Goal: Task Accomplishment & Management: Manage account settings

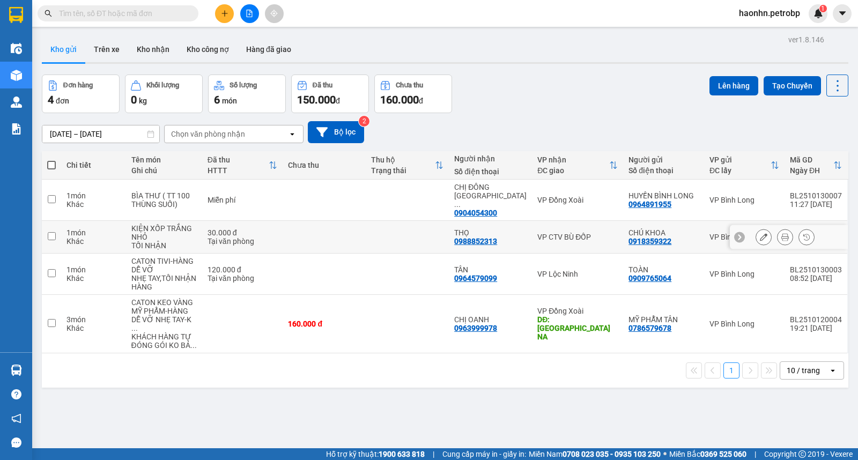
drag, startPoint x: 577, startPoint y: 227, endPoint x: 577, endPoint y: 203, distance: 24.1
click at [579, 227] on td "VP CTV BÙ ĐỐP" at bounding box center [577, 237] width 91 height 33
checkbox input "true"
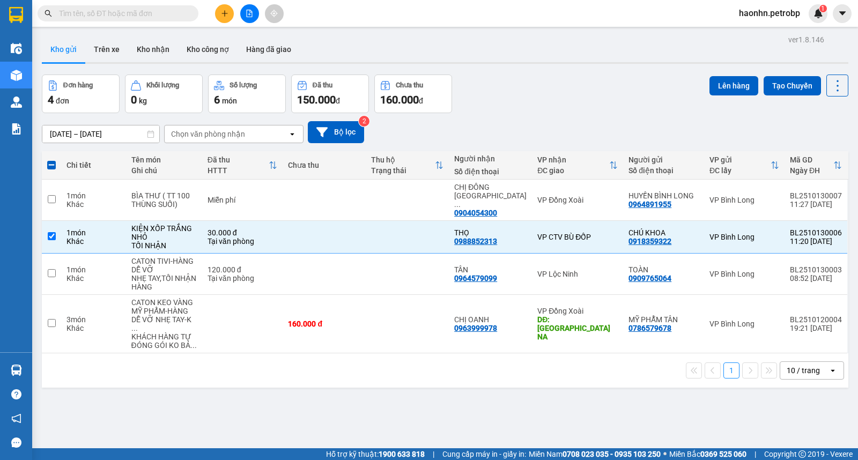
click at [717, 99] on div "Lên hàng Tạo Chuyến" at bounding box center [778, 93] width 139 height 39
click at [714, 90] on button "Lên hàng" at bounding box center [733, 85] width 49 height 19
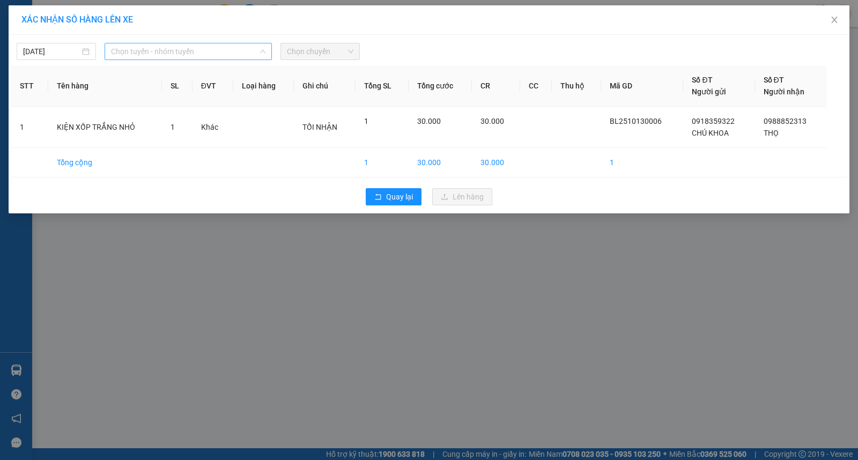
click at [156, 52] on span "Chọn tuyến - nhóm tuyến" at bounding box center [188, 51] width 154 height 16
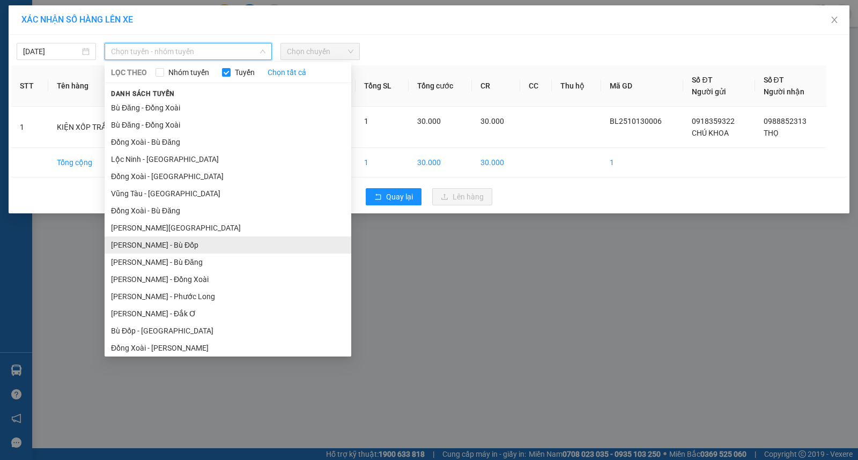
click at [227, 236] on li "[PERSON_NAME] - Bù Đốp" at bounding box center [228, 244] width 247 height 17
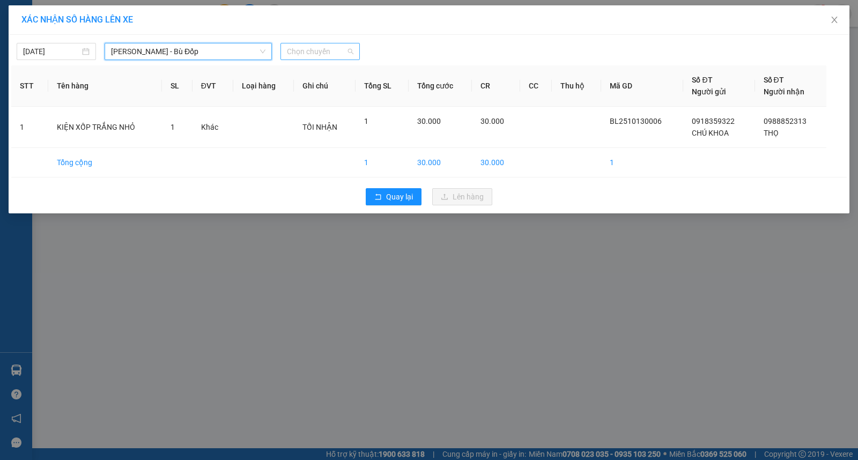
click at [303, 55] on span "Chọn chuyến" at bounding box center [320, 51] width 66 height 16
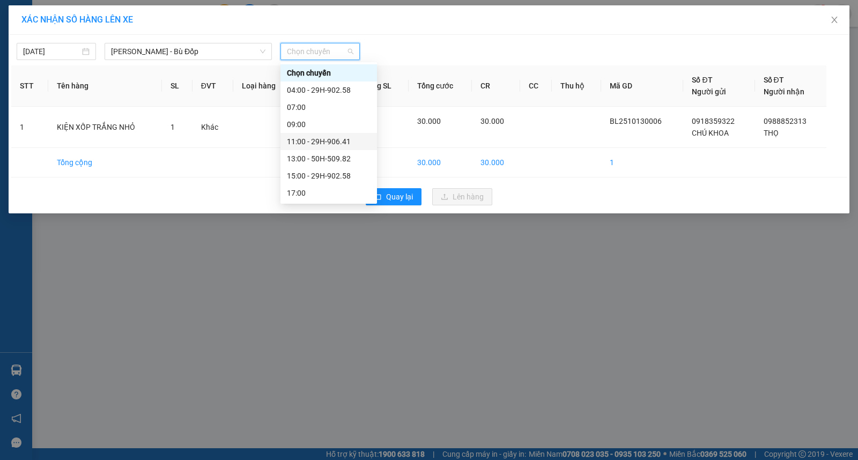
click at [347, 141] on div "11:00 - 29H-906.41" at bounding box center [329, 142] width 84 height 12
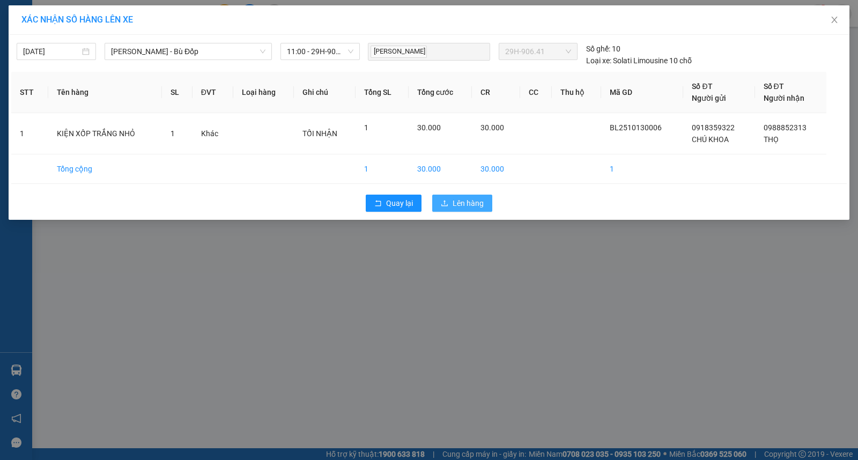
click at [480, 202] on span "Lên hàng" at bounding box center [467, 203] width 31 height 12
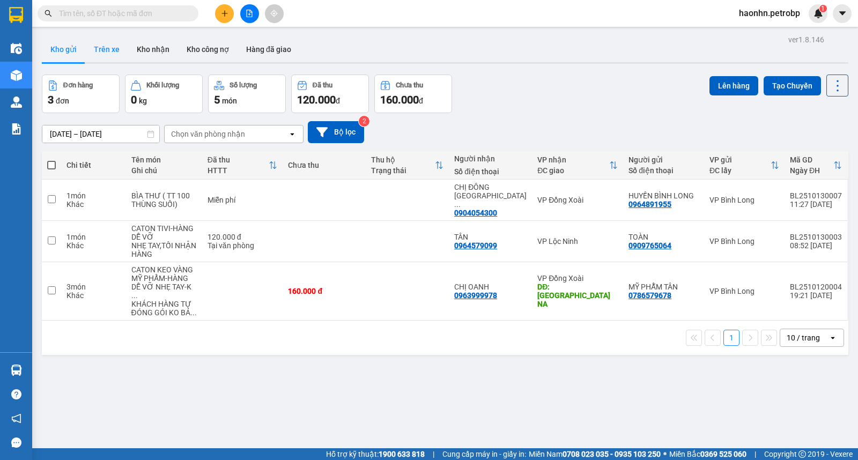
click at [101, 56] on button "Trên xe" at bounding box center [106, 49] width 43 height 26
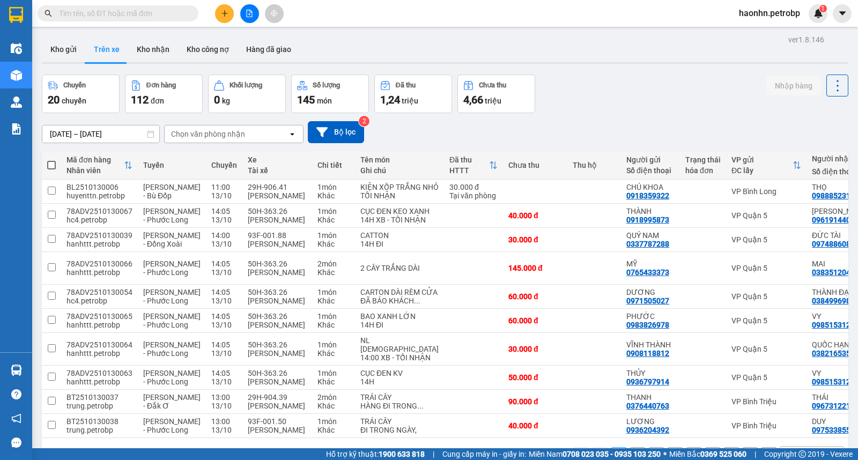
click at [207, 130] on div "Chọn văn phòng nhận" at bounding box center [208, 134] width 74 height 11
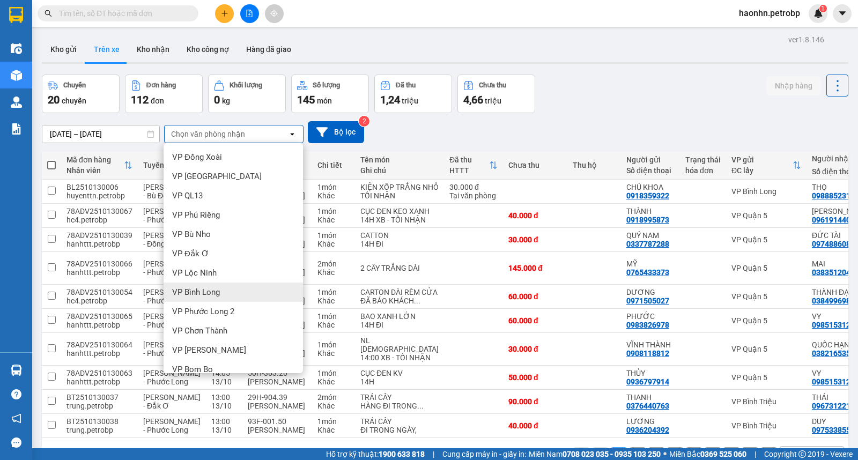
click at [257, 292] on div "VP Bình Long" at bounding box center [232, 291] width 139 height 19
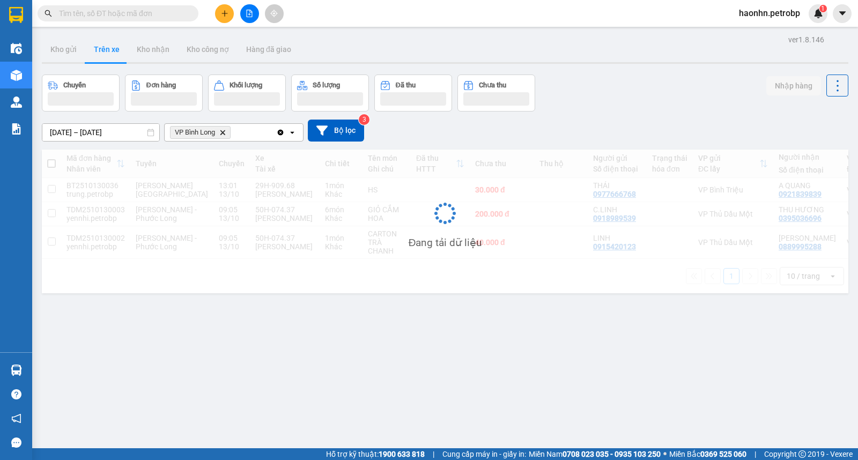
click at [111, 135] on input "[DATE] – [DATE]" at bounding box center [100, 132] width 117 height 17
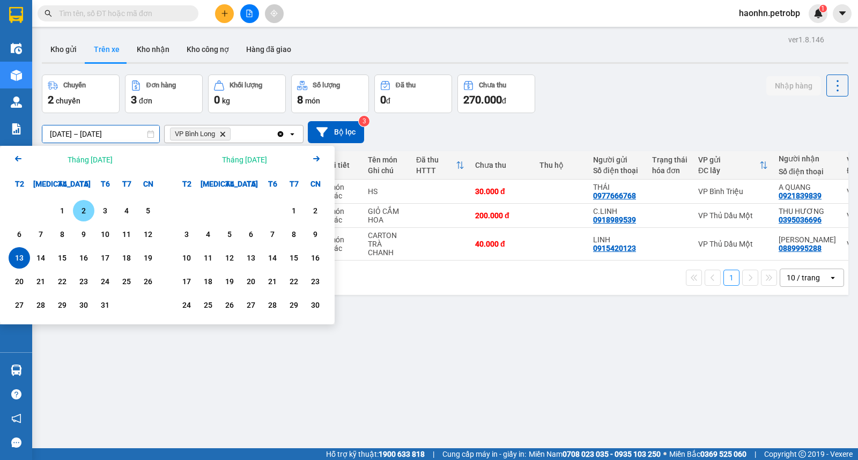
click at [81, 212] on div "2" at bounding box center [83, 210] width 15 height 13
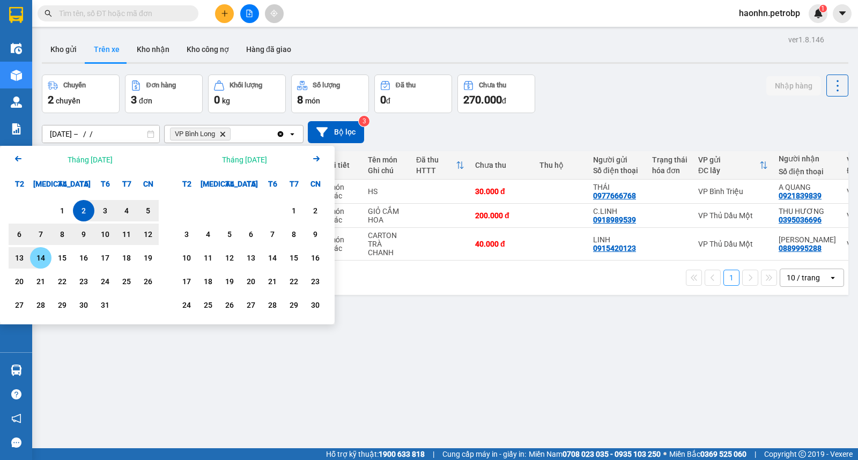
click at [41, 258] on div "14" at bounding box center [40, 257] width 15 height 13
type input "[DATE] – [DATE]"
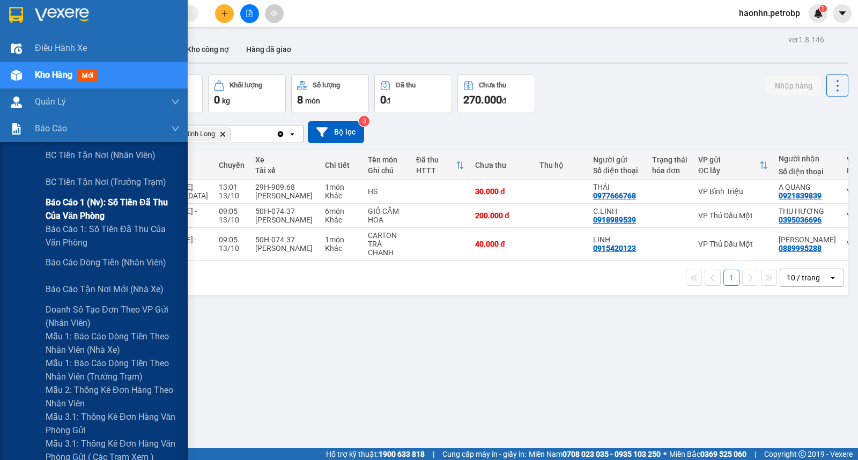
click at [93, 212] on span "Báo cáo 1 (nv): Số tiền đã thu của văn phòng" at bounding box center [113, 209] width 134 height 27
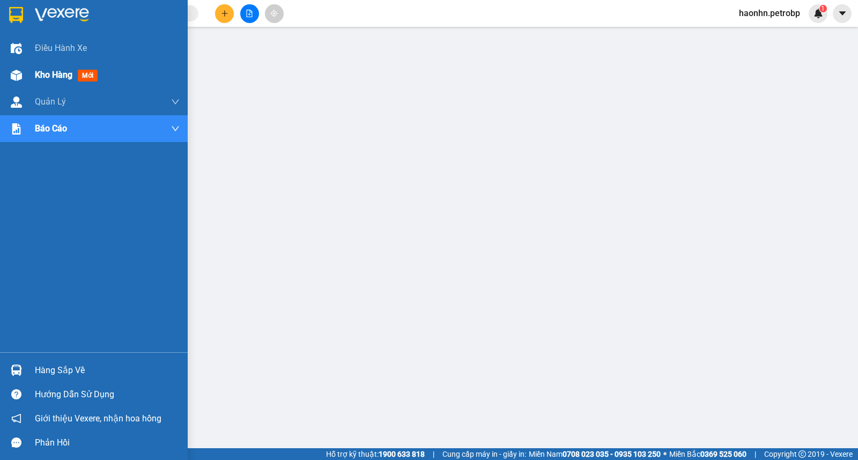
click at [29, 72] on div "Kho hàng mới" at bounding box center [94, 75] width 188 height 27
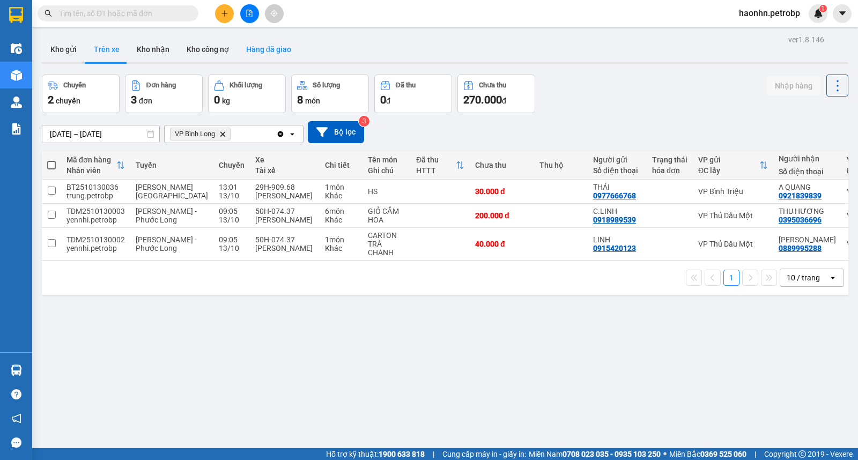
click at [253, 46] on button "Hàng đã giao" at bounding box center [268, 49] width 62 height 26
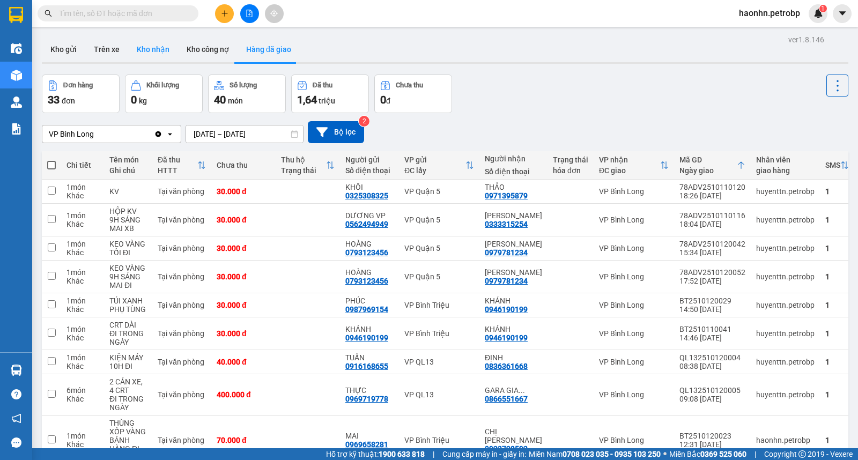
click at [155, 61] on button "Kho nhận" at bounding box center [153, 49] width 50 height 26
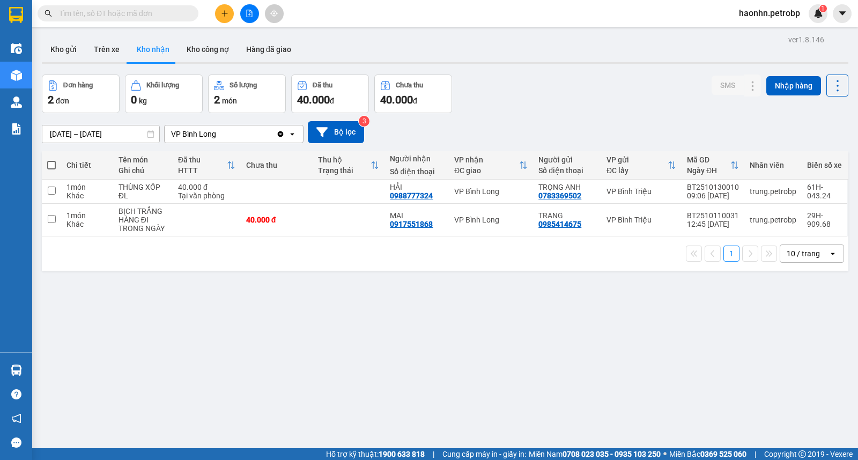
click at [93, 141] on div "ver 1.8.146 Kho gửi Trên xe Kho nhận Kho công nợ Hàng đã giao Đơn hàng 2 đơn Kh…" at bounding box center [445, 262] width 815 height 460
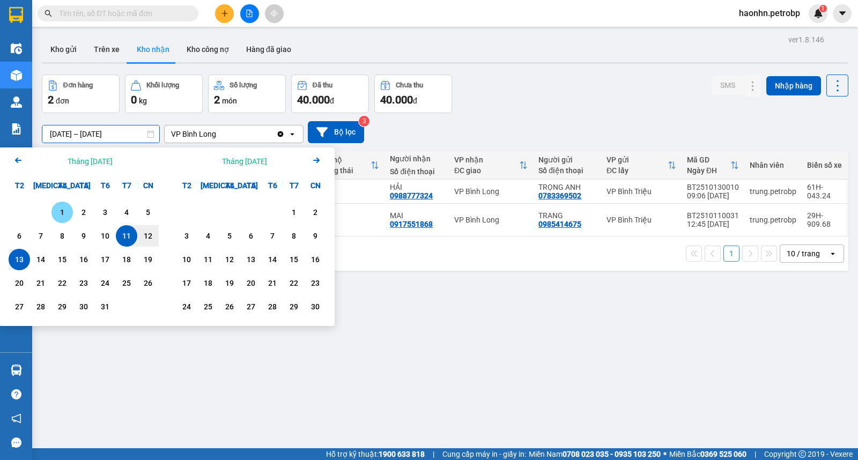
click at [68, 202] on div "1" at bounding box center [61, 212] width 21 height 21
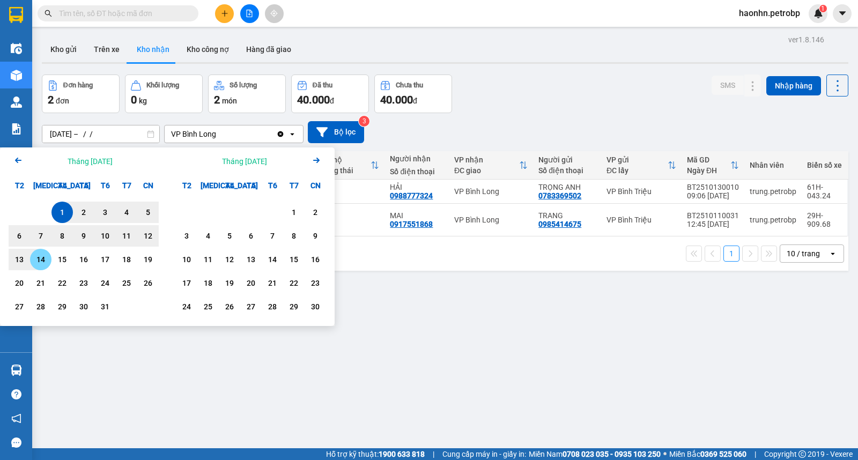
click at [39, 259] on div "14" at bounding box center [40, 259] width 15 height 13
type input "[DATE] – [DATE]"
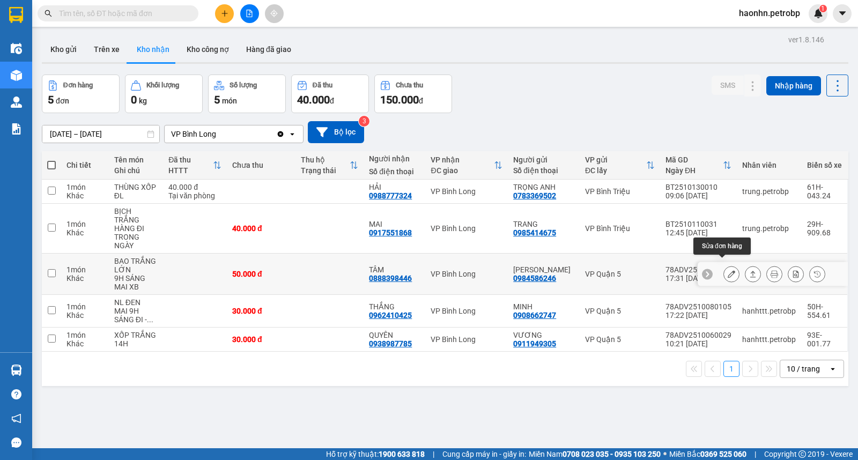
click at [724, 271] on button at bounding box center [731, 274] width 15 height 19
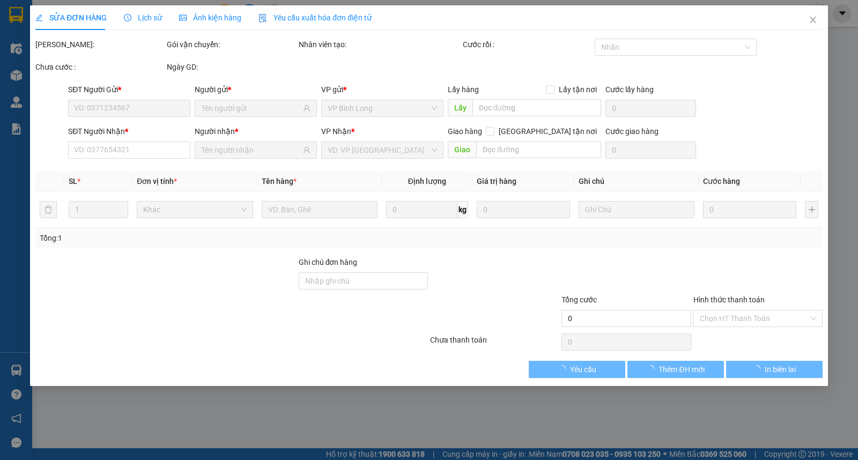
type input "0984586246"
type input "[PERSON_NAME]"
type input "0888398446"
type input "TÂM"
type input "50.000"
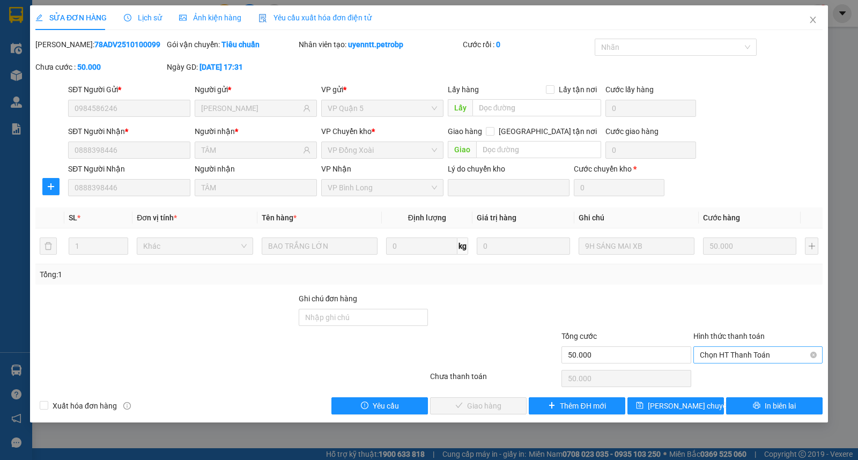
click at [730, 357] on span "Chọn HT Thanh Toán" at bounding box center [757, 355] width 116 height 16
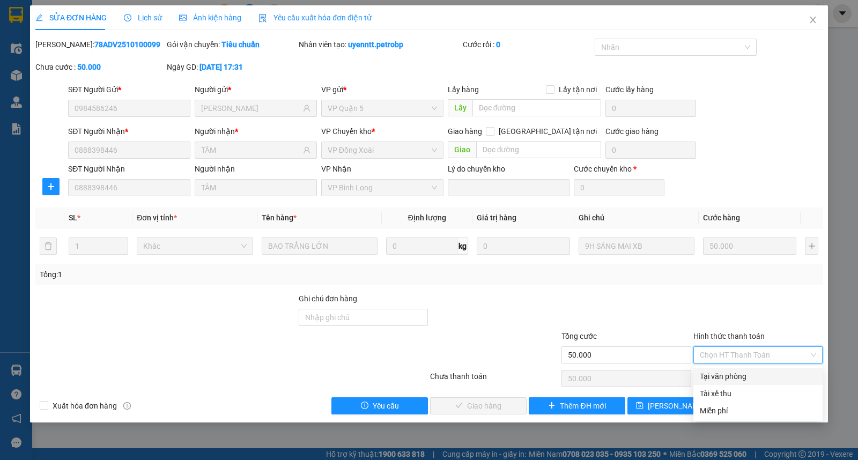
click at [732, 369] on div "Tại văn phòng" at bounding box center [757, 376] width 129 height 17
type input "0"
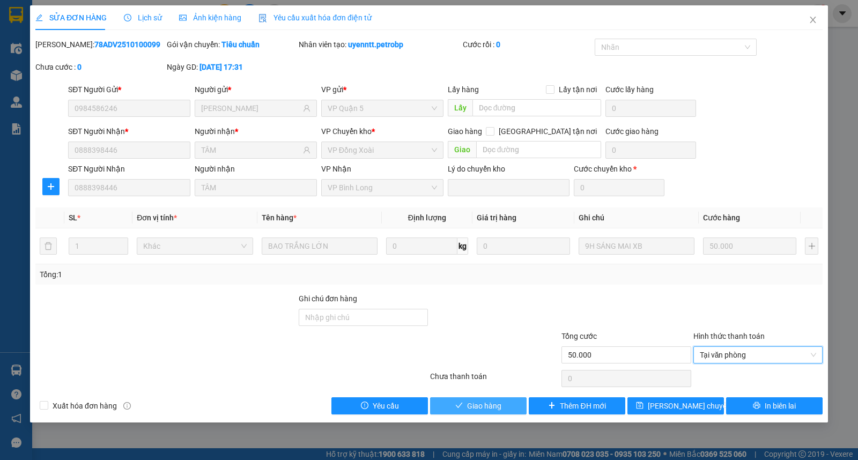
click at [486, 411] on span "Giao hàng" at bounding box center [484, 406] width 34 height 12
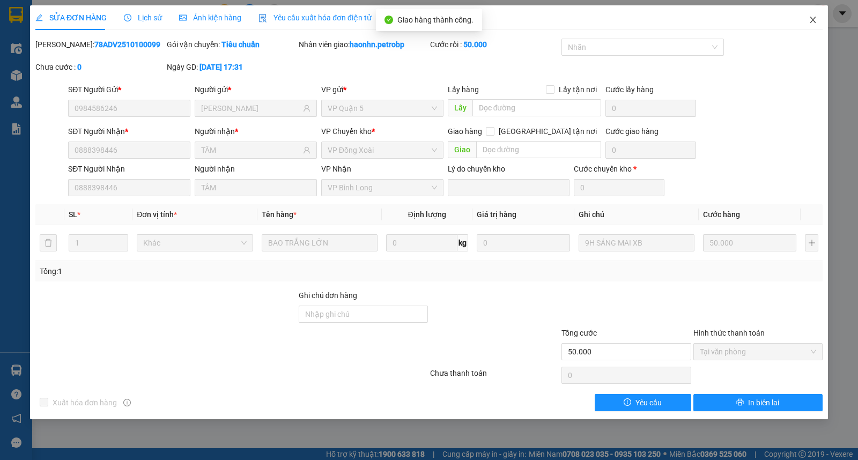
click at [817, 18] on span "Close" at bounding box center [812, 20] width 30 height 30
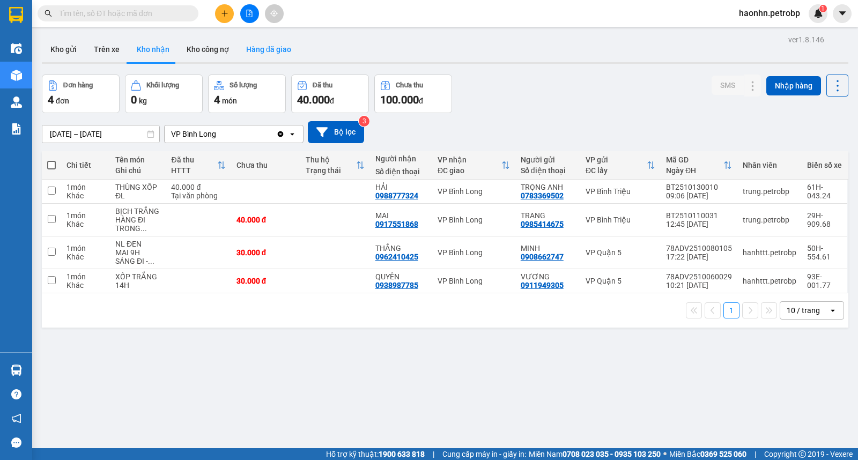
click at [267, 47] on button "Hàng đã giao" at bounding box center [268, 49] width 62 height 26
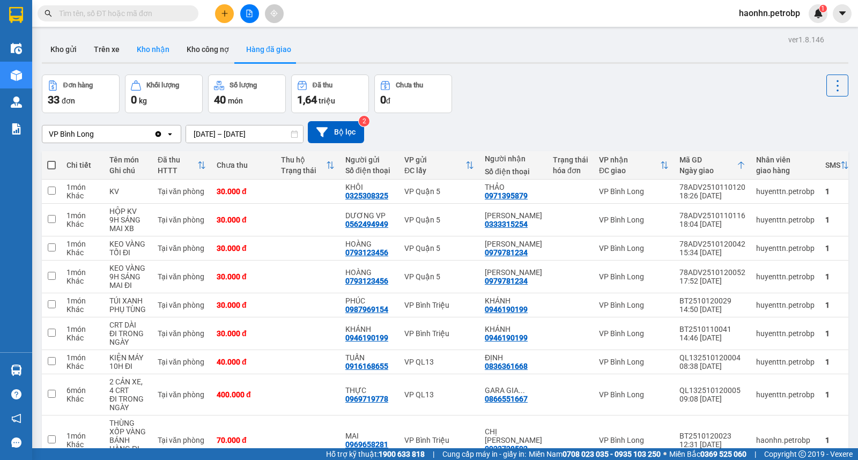
click at [168, 36] on button "Kho nhận" at bounding box center [153, 49] width 50 height 26
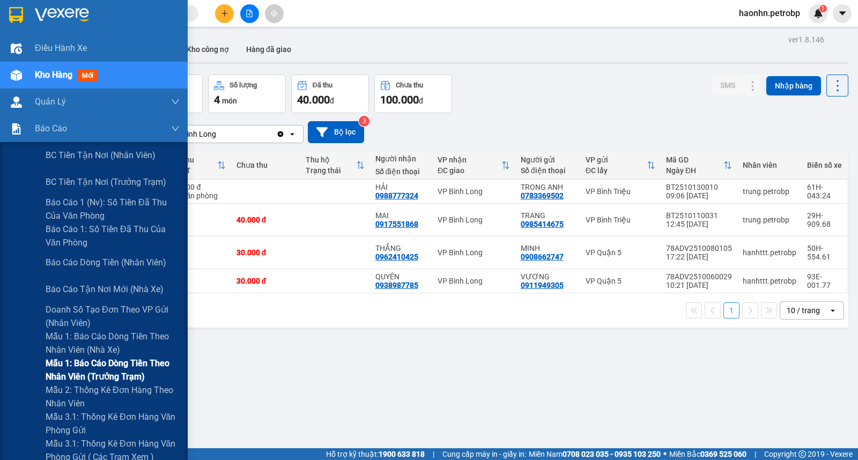
click at [105, 367] on span "Mẫu 1: Báo cáo dòng tiền theo nhân viên (trưởng trạm)" at bounding box center [113, 369] width 134 height 27
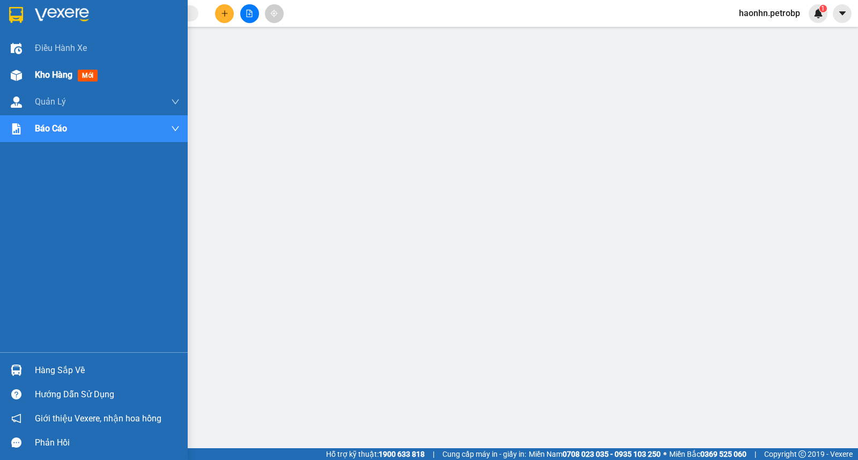
click at [5, 71] on div "Kho hàng mới" at bounding box center [94, 75] width 188 height 27
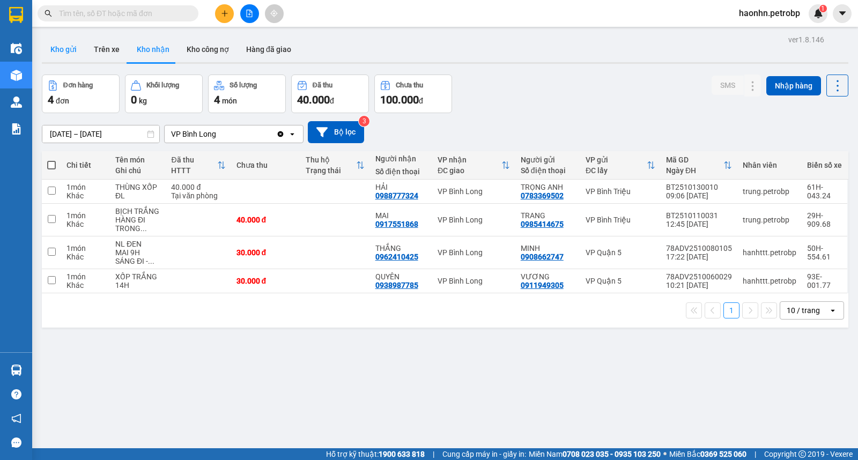
click at [84, 45] on button "Kho gửi" at bounding box center [63, 49] width 43 height 26
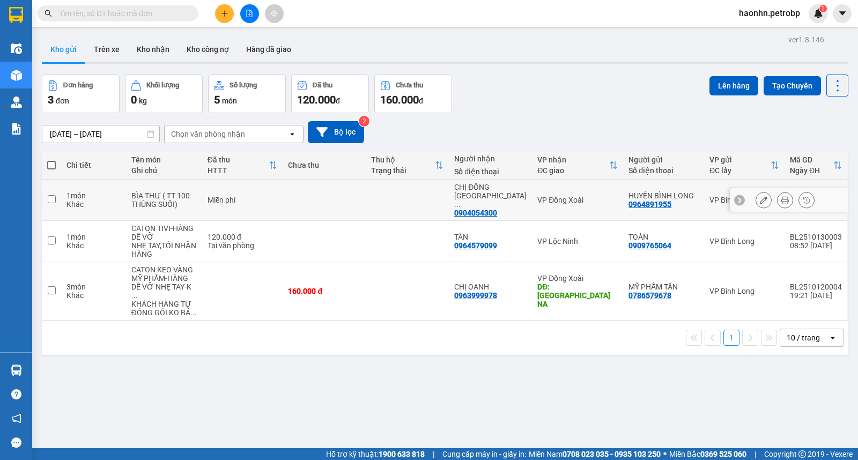
click at [532, 197] on td "VP Đồng Xoài" at bounding box center [577, 200] width 91 height 41
checkbox input "true"
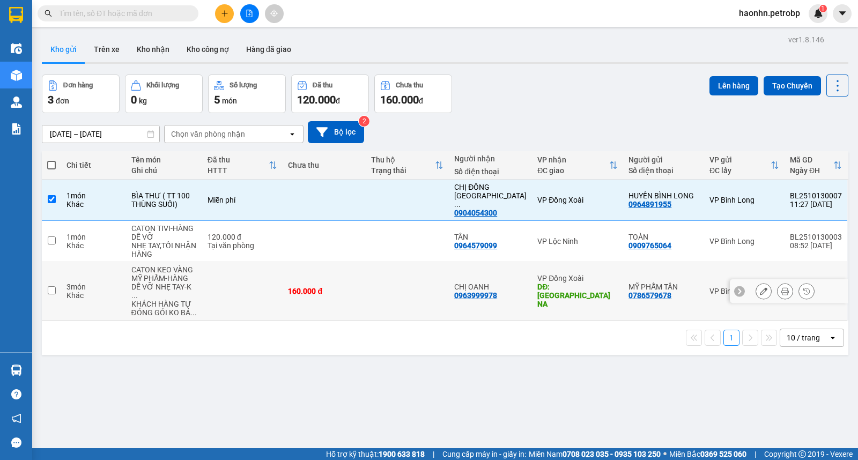
click at [543, 282] on div "DĐ: [GEOGRAPHIC_DATA] NA" at bounding box center [577, 295] width 80 height 26
checkbox input "true"
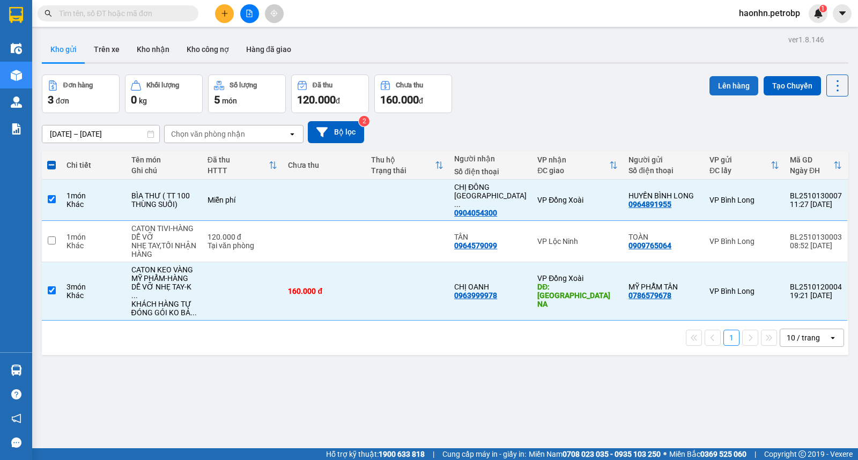
click at [716, 83] on button "Lên hàng" at bounding box center [733, 85] width 49 height 19
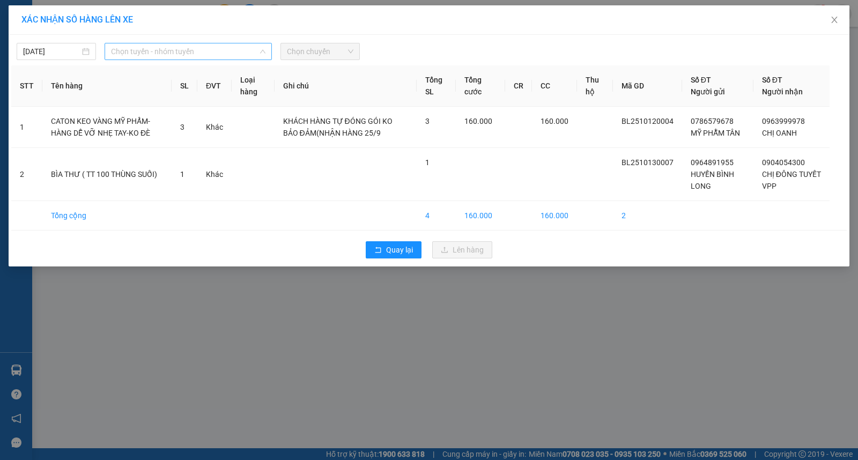
click at [201, 50] on span "Chọn tuyến - nhóm tuyến" at bounding box center [188, 51] width 154 height 16
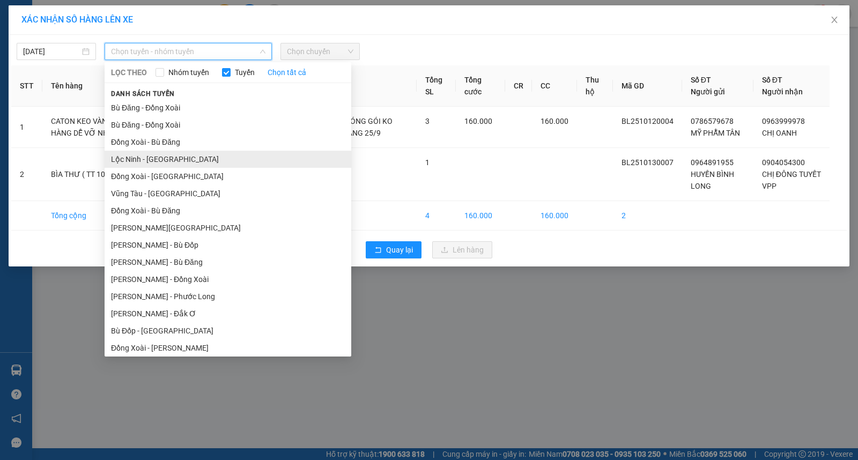
click at [197, 162] on li "Lộc Ninh - [GEOGRAPHIC_DATA]" at bounding box center [228, 159] width 247 height 17
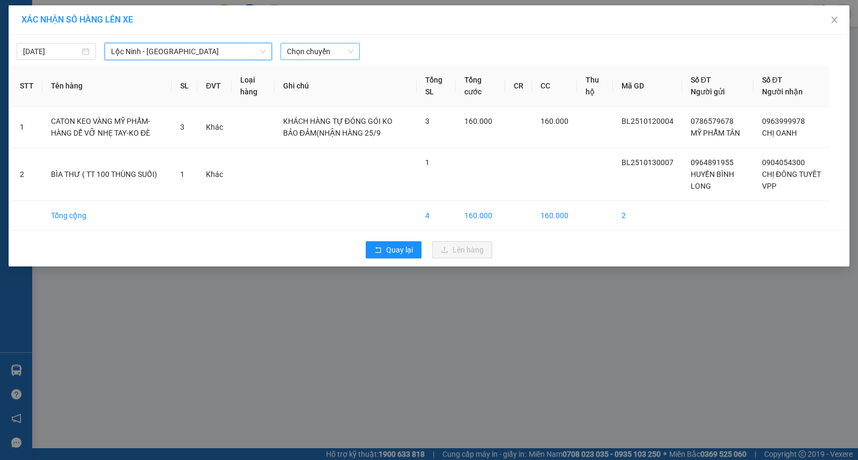
click at [318, 47] on span "Chọn chuyến" at bounding box center [320, 51] width 66 height 16
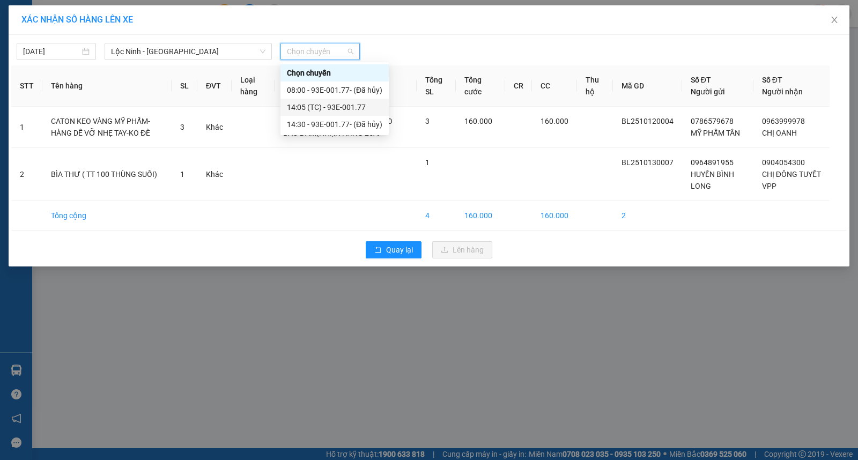
click at [357, 108] on div "14:05 (TC) - 93E-001.77" at bounding box center [334, 107] width 95 height 12
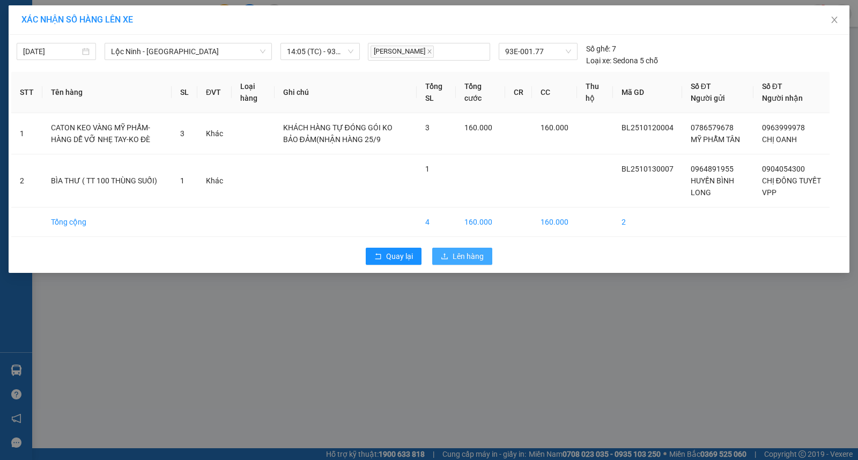
click at [469, 256] on span "Lên hàng" at bounding box center [467, 256] width 31 height 12
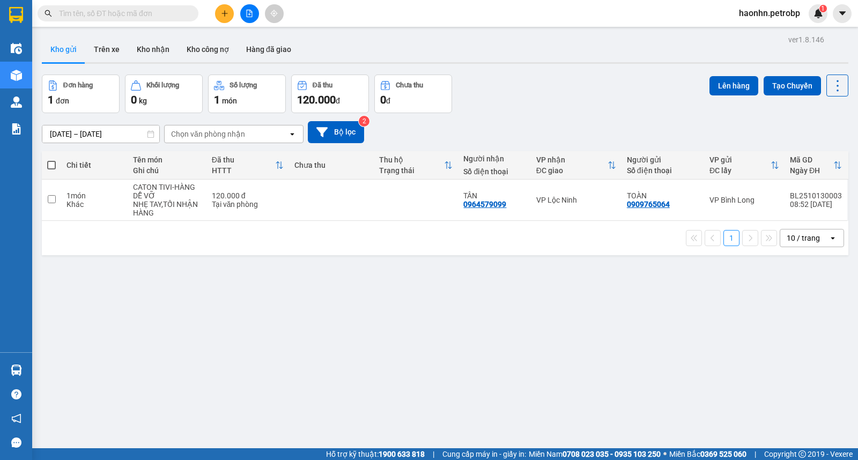
click at [227, 8] on button at bounding box center [224, 13] width 19 height 19
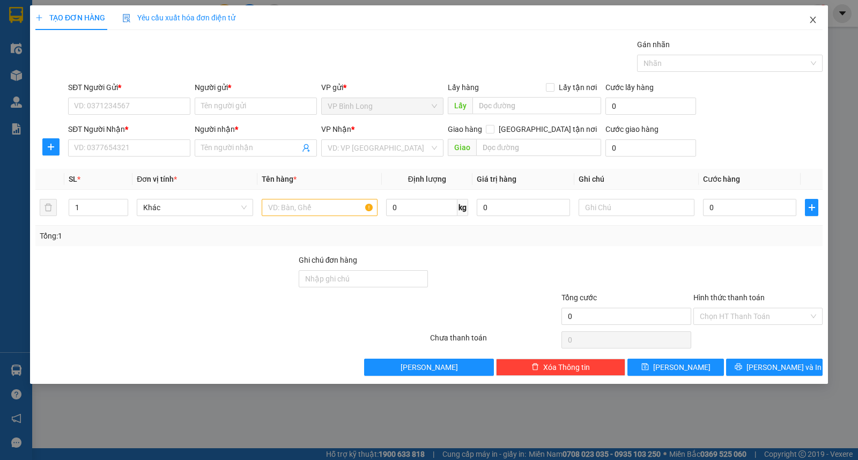
click at [821, 19] on span "Close" at bounding box center [812, 20] width 30 height 30
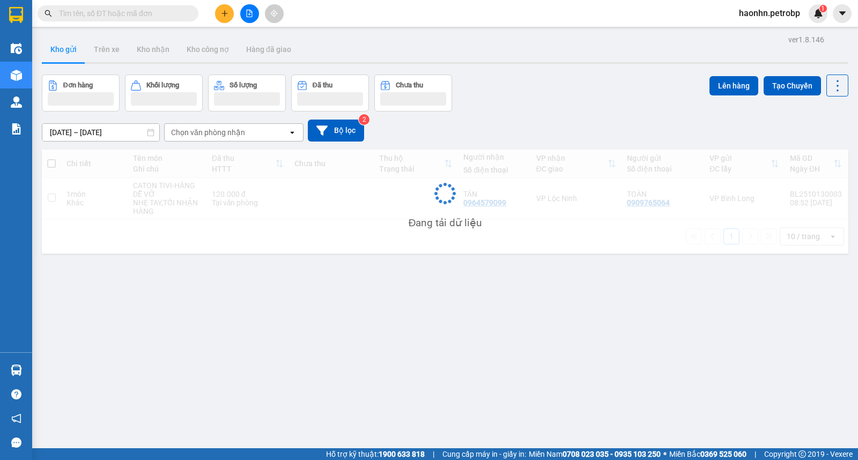
click at [141, 19] on span at bounding box center [118, 13] width 161 height 16
click at [141, 14] on input "text" at bounding box center [122, 14] width 126 height 12
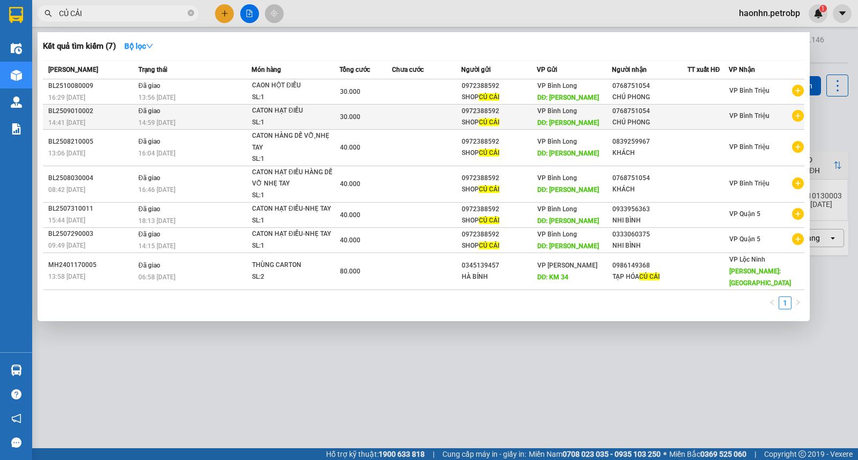
type input "CỦ CẢI"
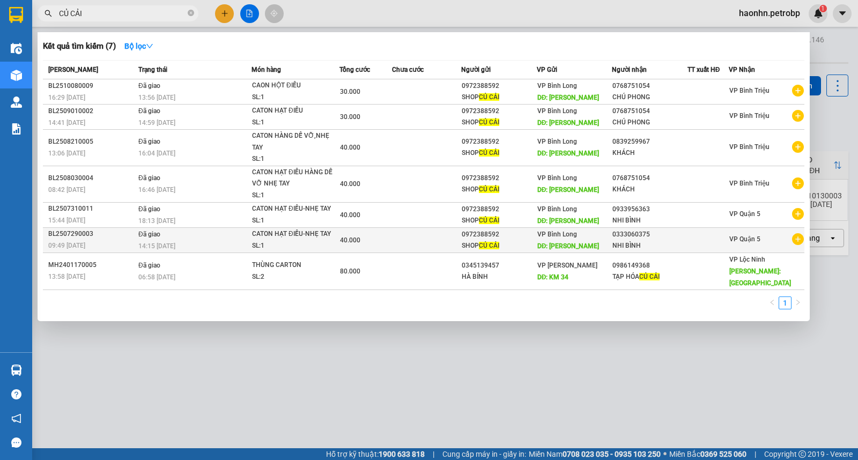
click at [801, 241] on icon "plus-circle" at bounding box center [798, 239] width 12 height 12
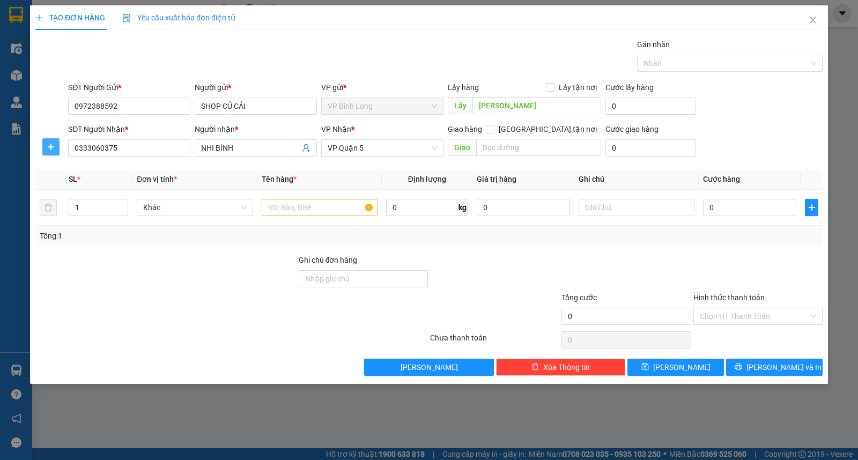
click at [43, 145] on span "plus" at bounding box center [51, 147] width 16 height 9
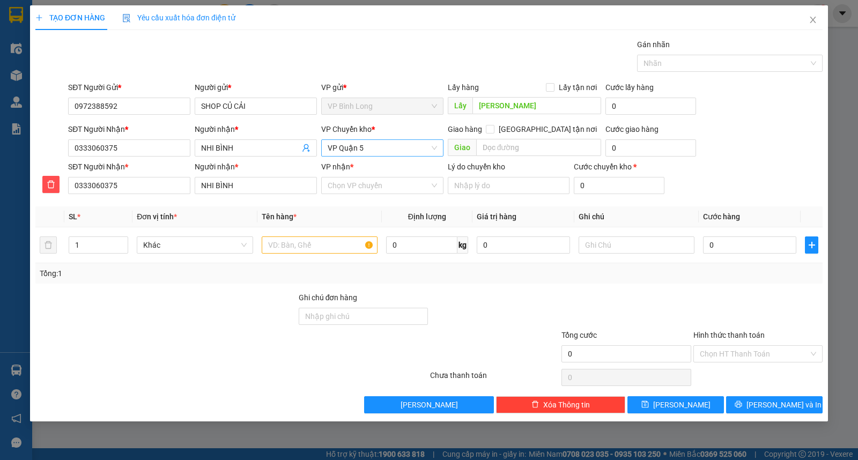
click at [356, 153] on span "VP Quận 5" at bounding box center [381, 148] width 109 height 16
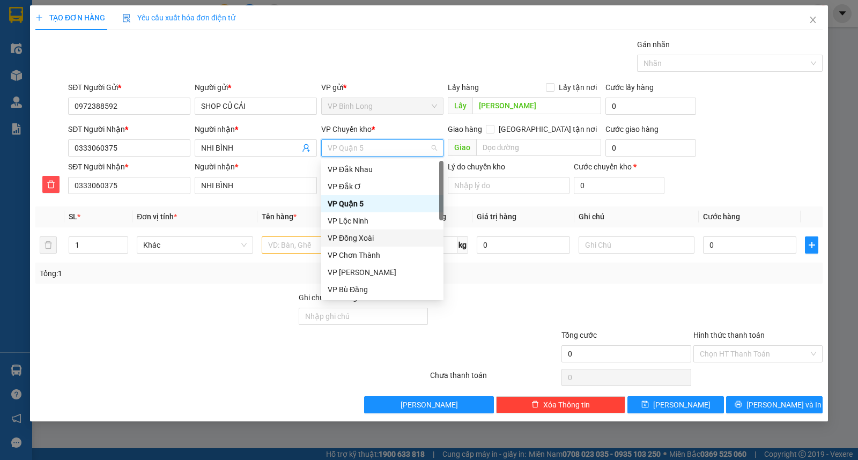
click at [381, 233] on div "VP Đồng Xoài" at bounding box center [381, 238] width 109 height 12
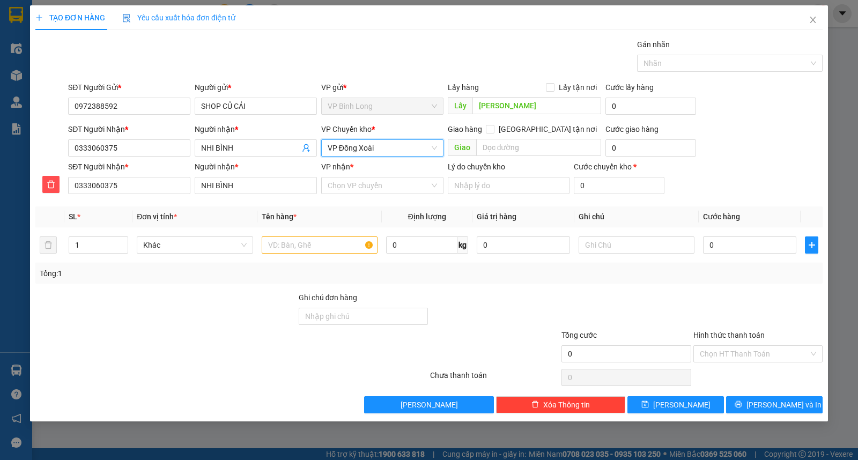
click at [376, 197] on div "VP nhận * Chọn VP chuyển" at bounding box center [382, 180] width 122 height 38
click at [377, 192] on input "VP nhận *" at bounding box center [378, 185] width 102 height 16
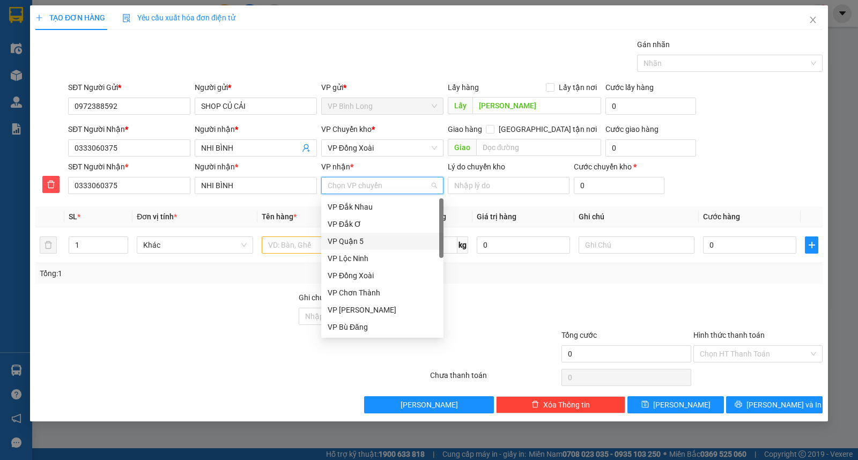
click at [371, 243] on div "VP Quận 5" at bounding box center [381, 241] width 109 height 12
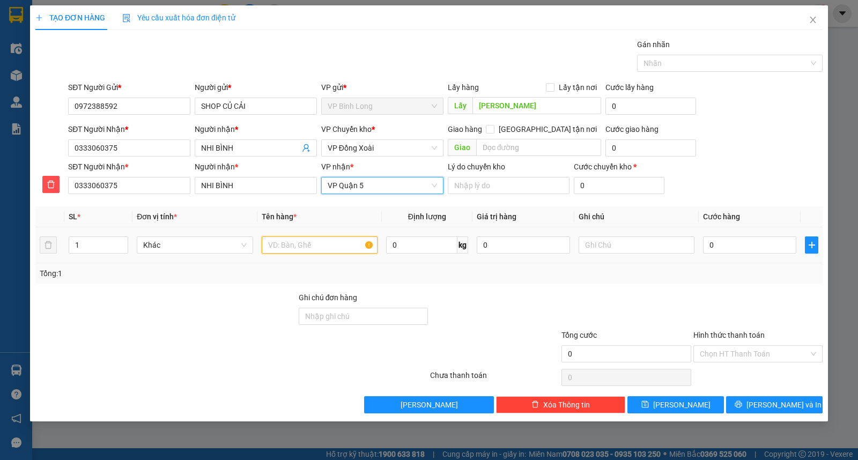
click at [325, 243] on input "text" at bounding box center [320, 244] width 116 height 17
type input "CATON"
click at [639, 235] on div at bounding box center [636, 244] width 116 height 21
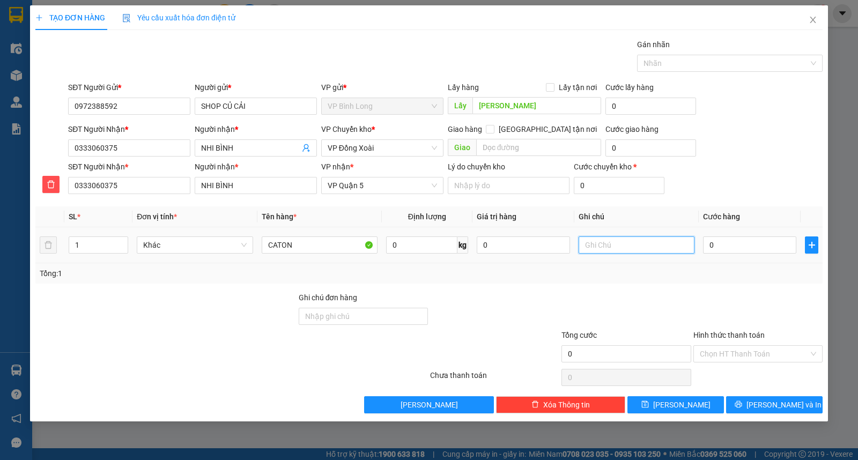
click at [640, 237] on input "text" at bounding box center [636, 244] width 116 height 17
type input "HÀNG KHÁCH TỰ ĐÓNG GÓI KHÔNG CHỊU TRÁCH NHIỆM HÀNG BÊN TRONG"
click at [756, 247] on input "0" at bounding box center [749, 244] width 93 height 17
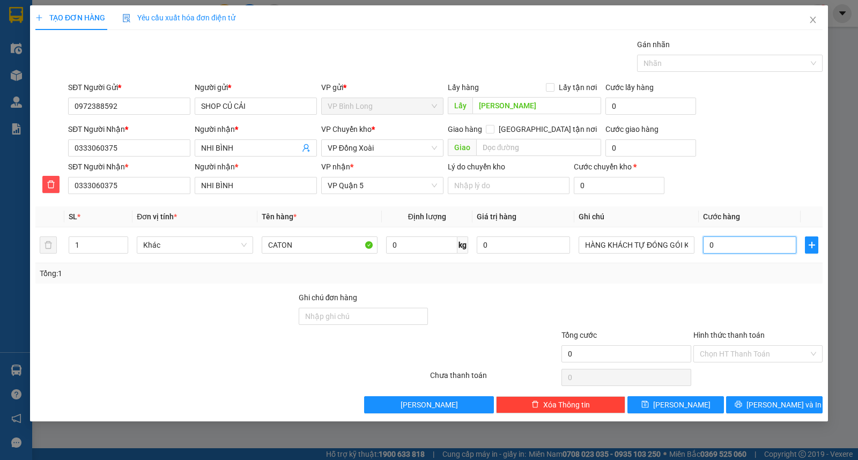
type input "5"
type input "50"
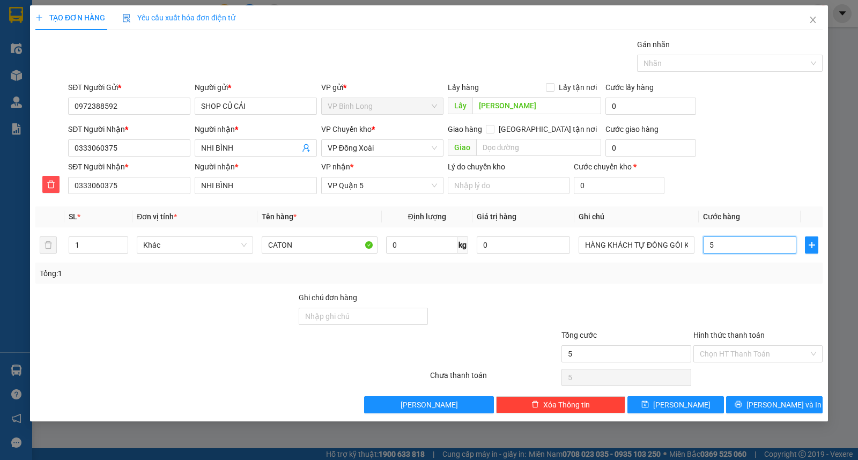
type input "50"
type input "500"
type input "5.000"
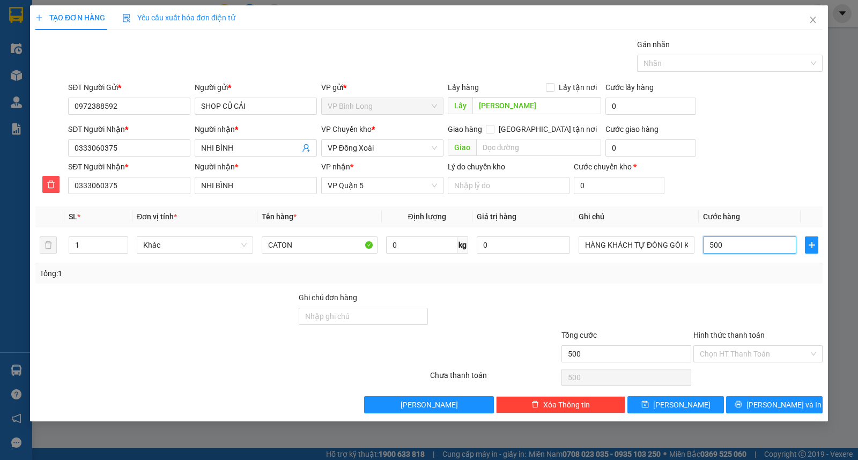
type input "5.000"
type input "50.000"
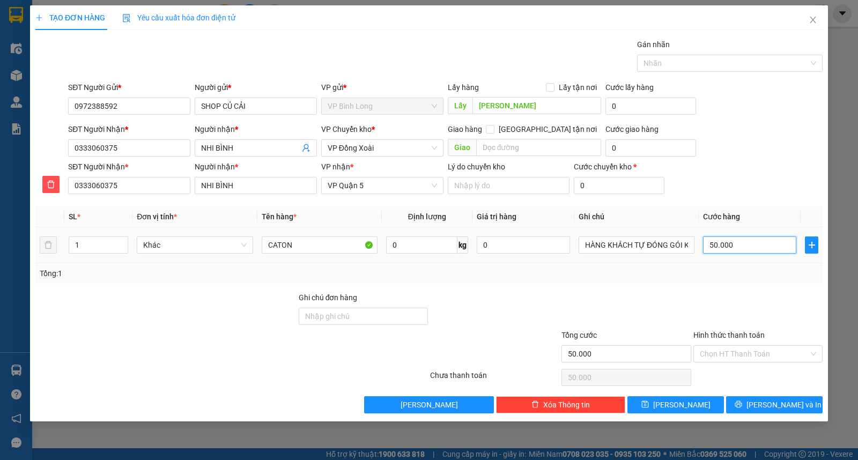
type input "4"
type input "40"
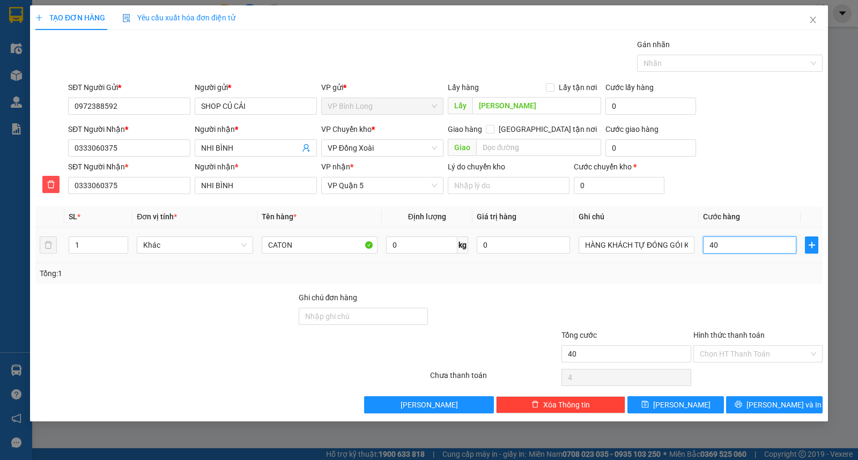
type input "40"
type input "400"
type input "4.000"
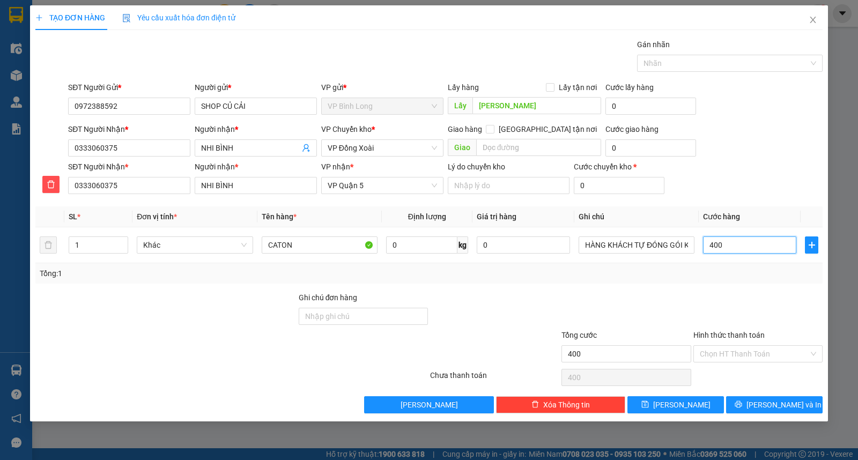
type input "4.000"
type input "40.000"
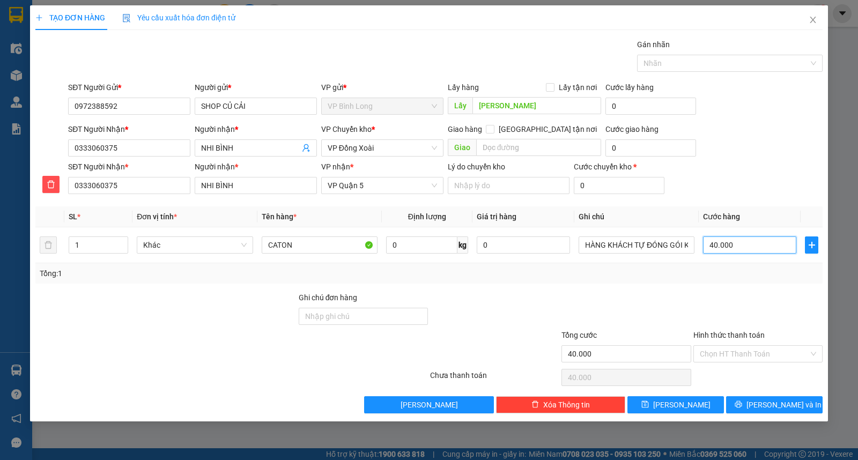
type input "400.000"
type input "40.000"
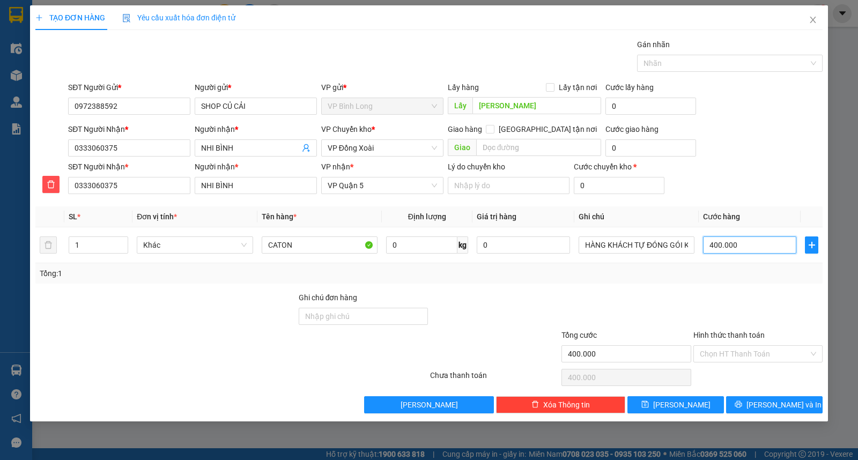
type input "40.000"
click at [770, 395] on div "Transit Pickup Surcharge Ids Transit Deliver Surcharge Ids Transit Deliver Surc…" at bounding box center [428, 226] width 787 height 375
click at [770, 397] on button "[PERSON_NAME] và In" at bounding box center [774, 404] width 96 height 17
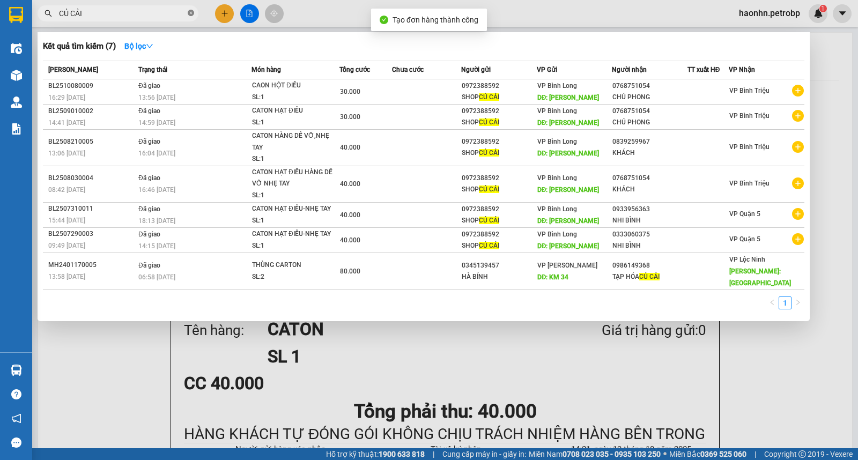
click at [191, 17] on span at bounding box center [191, 14] width 6 height 10
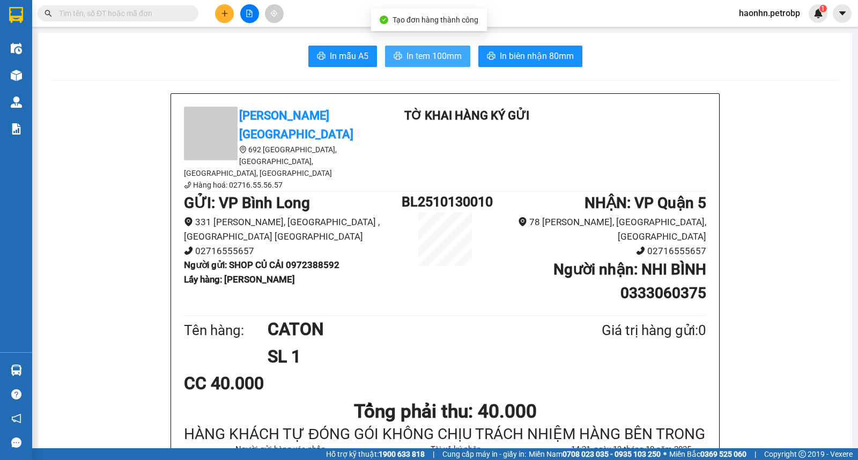
click at [395, 55] on icon "printer" at bounding box center [397, 55] width 9 height 9
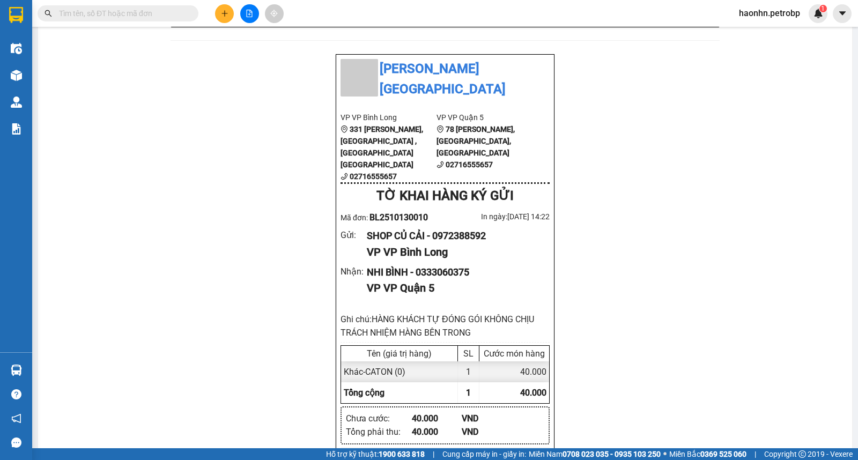
scroll to position [595, 0]
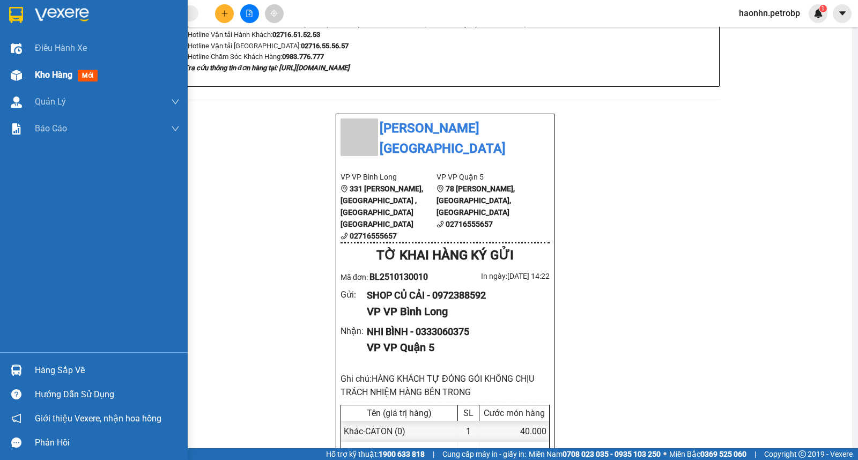
click at [31, 75] on div "Kho hàng mới" at bounding box center [94, 75] width 188 height 27
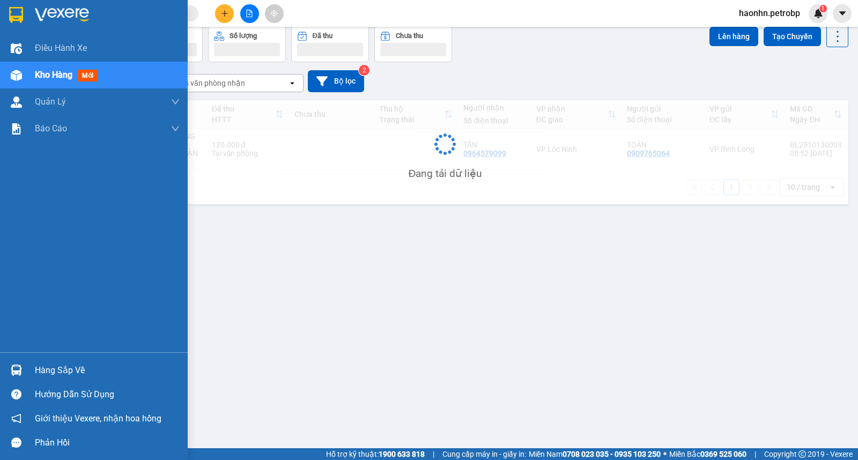
scroll to position [49, 0]
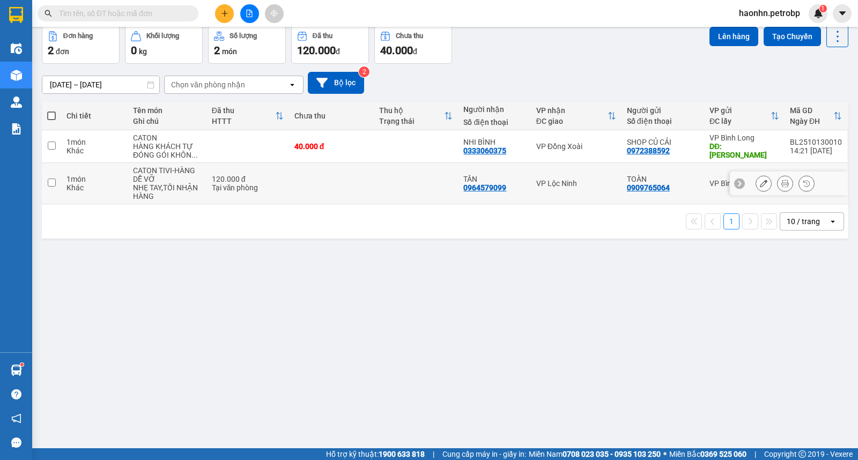
drag, startPoint x: 386, startPoint y: 180, endPoint x: 398, endPoint y: 147, distance: 34.9
click at [387, 180] on td at bounding box center [416, 183] width 85 height 41
checkbox input "true"
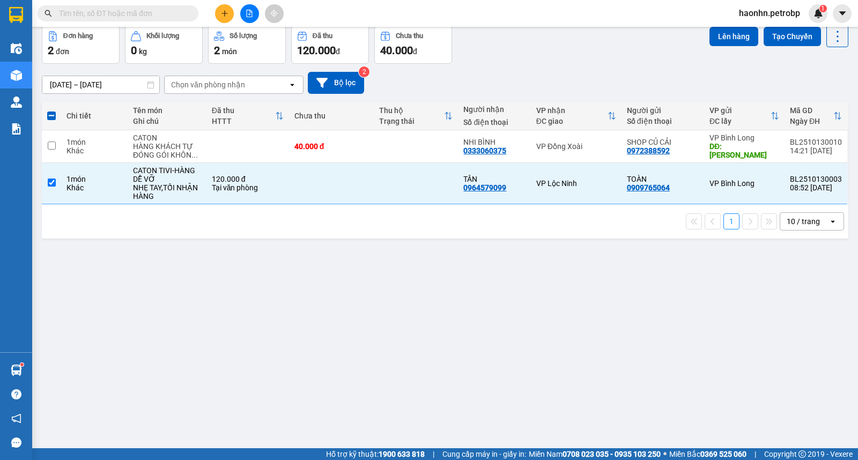
click at [709, 48] on div "Lên hàng Tạo Chuyến" at bounding box center [778, 44] width 139 height 39
click at [709, 44] on button "Lên hàng" at bounding box center [733, 36] width 49 height 19
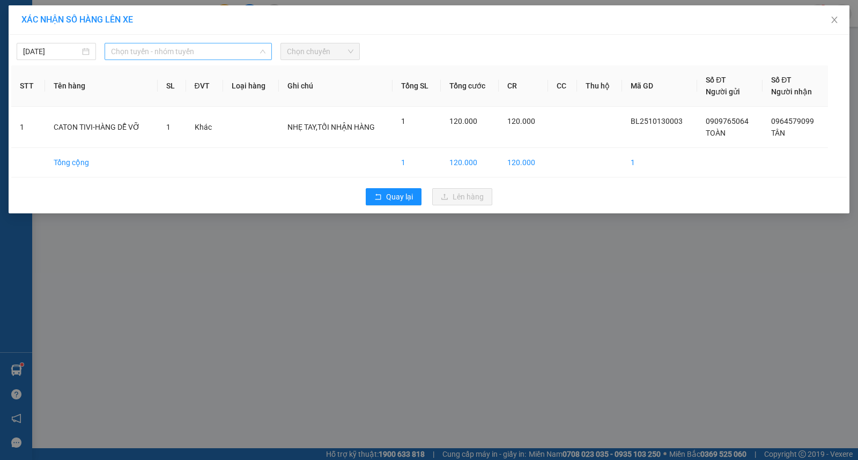
click at [166, 58] on span "Chọn tuyến - nhóm tuyến" at bounding box center [188, 51] width 154 height 16
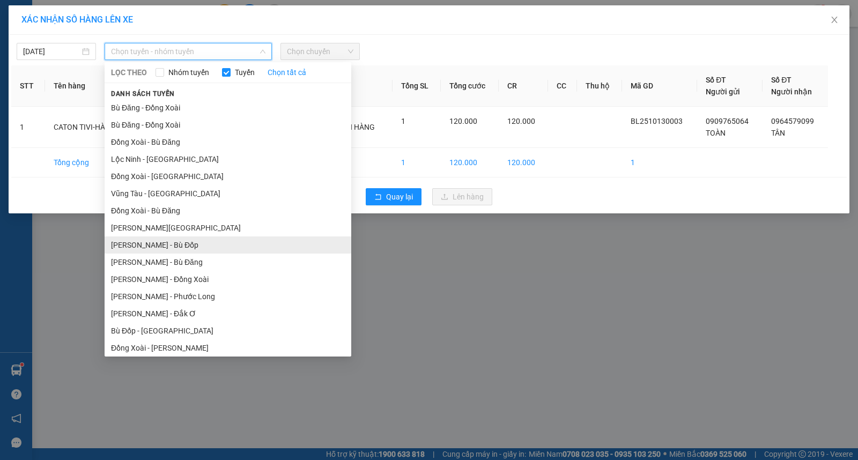
click at [175, 248] on li "[PERSON_NAME] - Bù Đốp" at bounding box center [228, 244] width 247 height 17
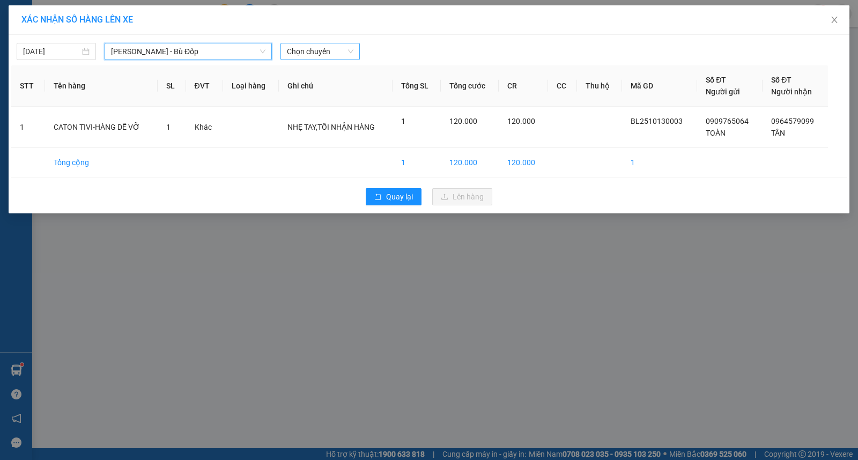
click at [311, 58] on span "Chọn chuyến" at bounding box center [320, 51] width 66 height 16
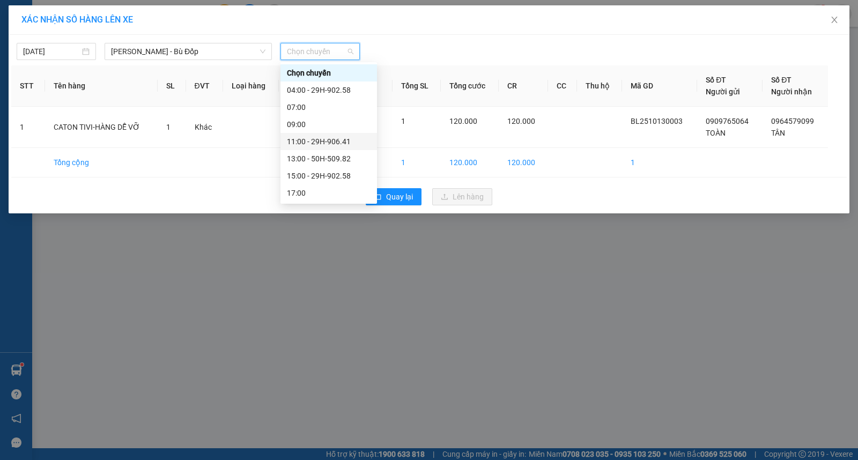
click at [333, 138] on div "11:00 - 29H-906.41" at bounding box center [329, 142] width 84 height 12
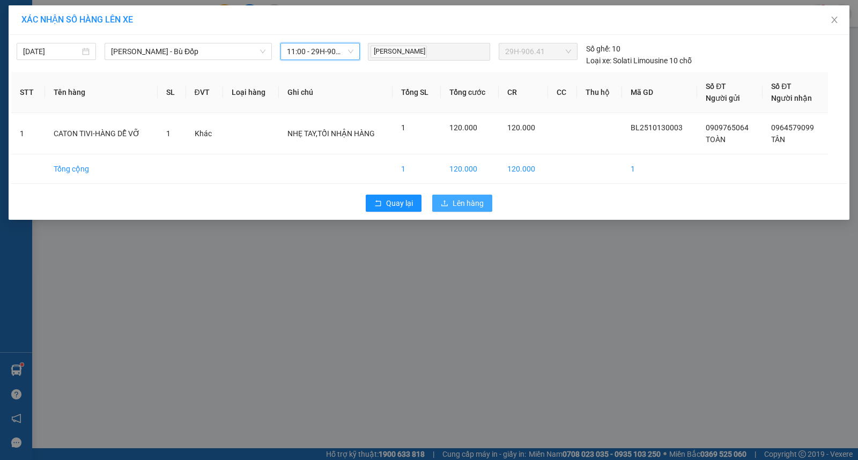
click at [452, 202] on button "Lên hàng" at bounding box center [462, 203] width 60 height 17
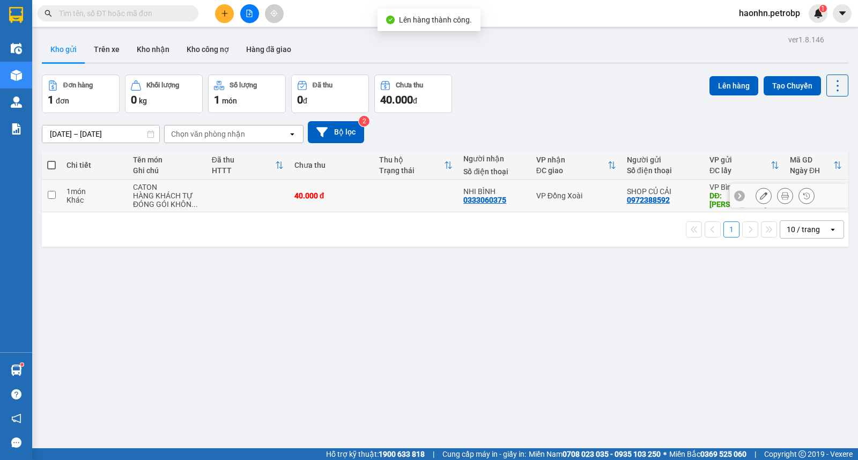
click at [245, 202] on td at bounding box center [247, 196] width 83 height 33
checkbox input "true"
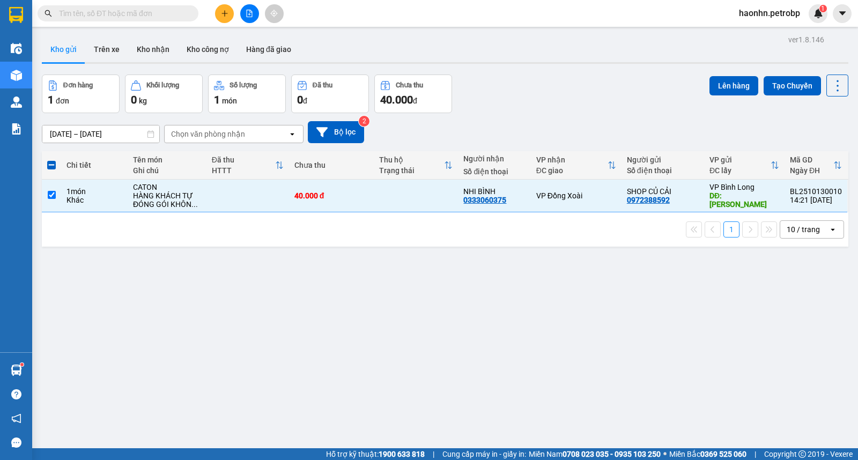
click at [740, 95] on div "Lên hàng Tạo Chuyến" at bounding box center [778, 85] width 139 height 22
click at [739, 94] on button "Lên hàng" at bounding box center [733, 85] width 49 height 19
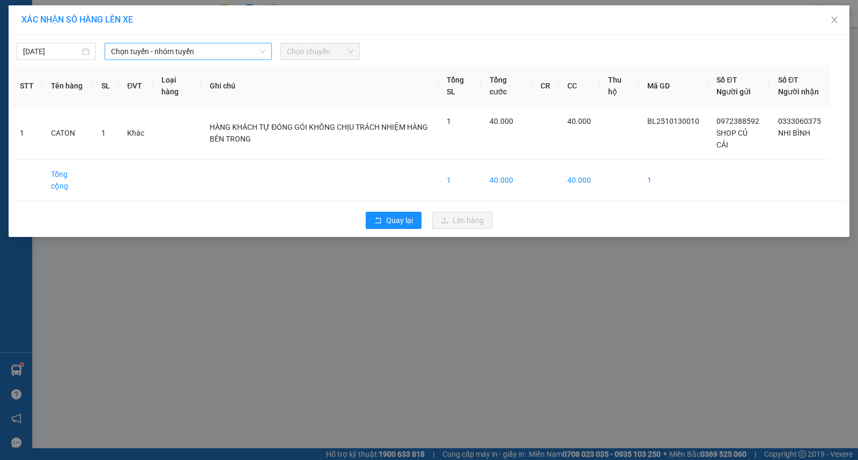
click at [184, 51] on span "Chọn tuyến - nhóm tuyến" at bounding box center [188, 51] width 154 height 16
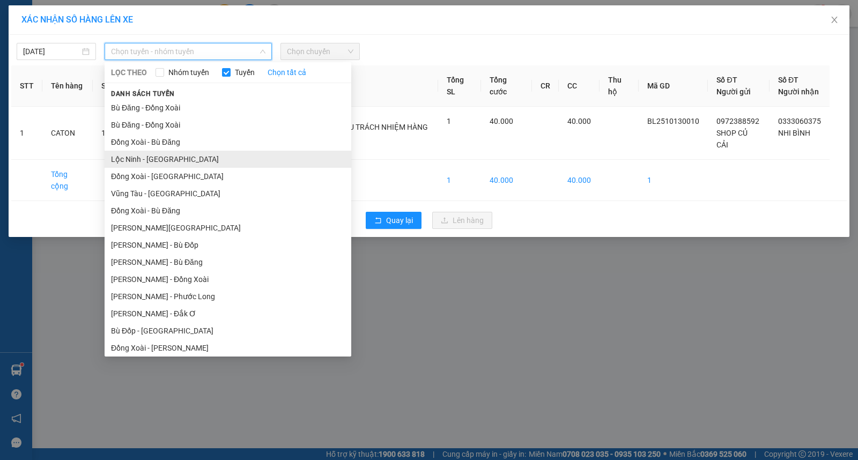
click at [157, 161] on li "Lộc Ninh - [GEOGRAPHIC_DATA]" at bounding box center [228, 159] width 247 height 17
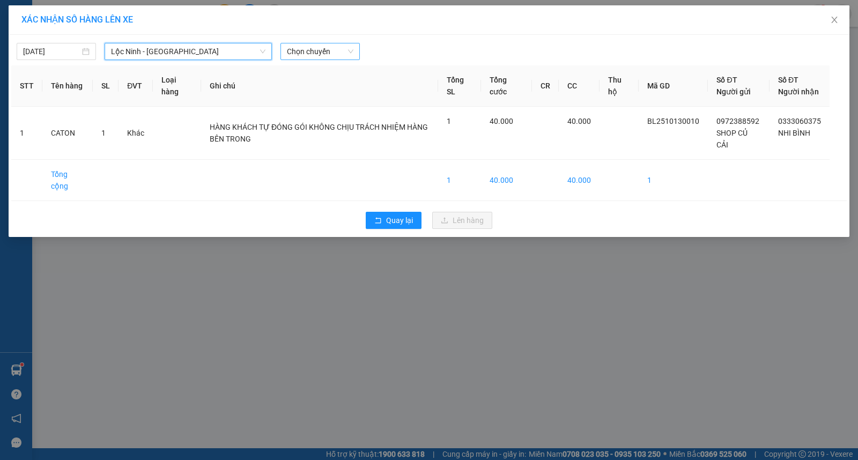
click at [301, 50] on span "Chọn chuyến" at bounding box center [320, 51] width 66 height 16
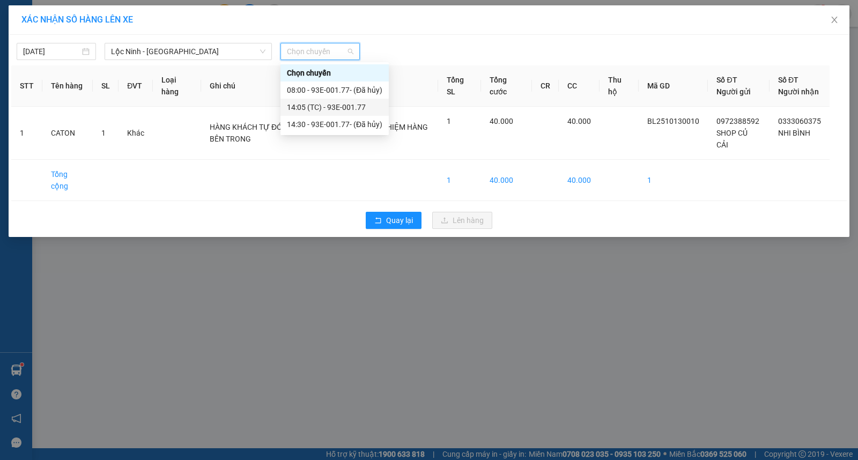
click at [332, 100] on div "14:05 (TC) - 93E-001.77" at bounding box center [334, 107] width 108 height 17
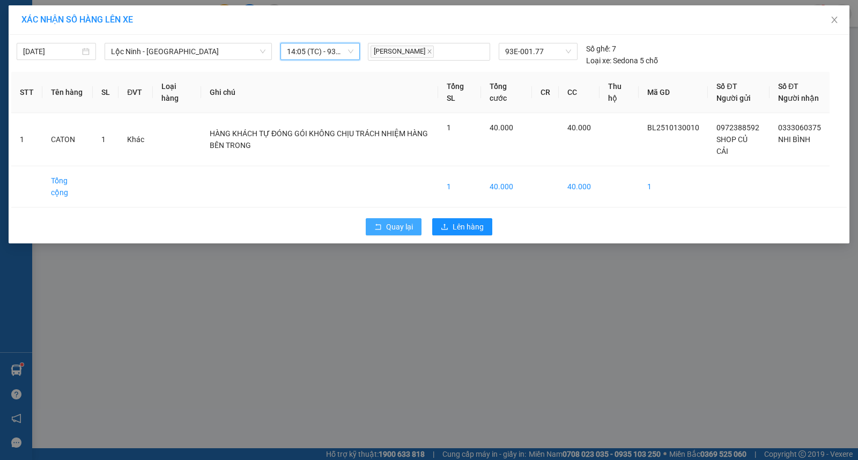
click at [411, 233] on span "Quay lại" at bounding box center [399, 227] width 27 height 12
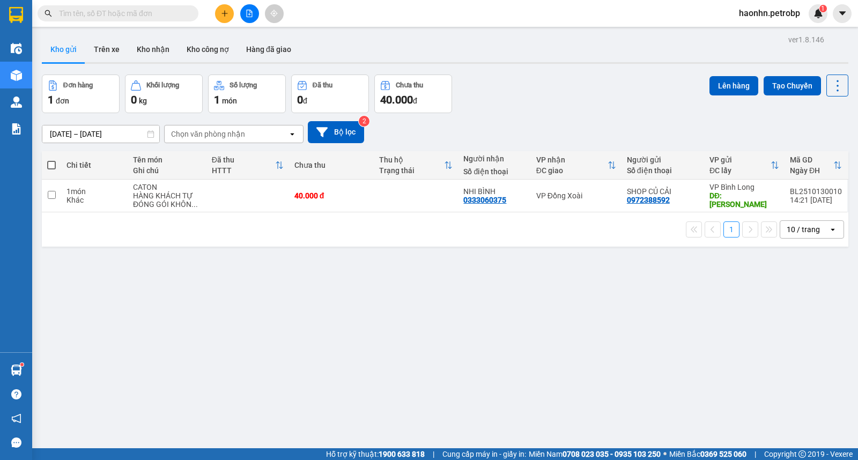
click at [250, 10] on icon "file-add" at bounding box center [249, 14] width 8 height 8
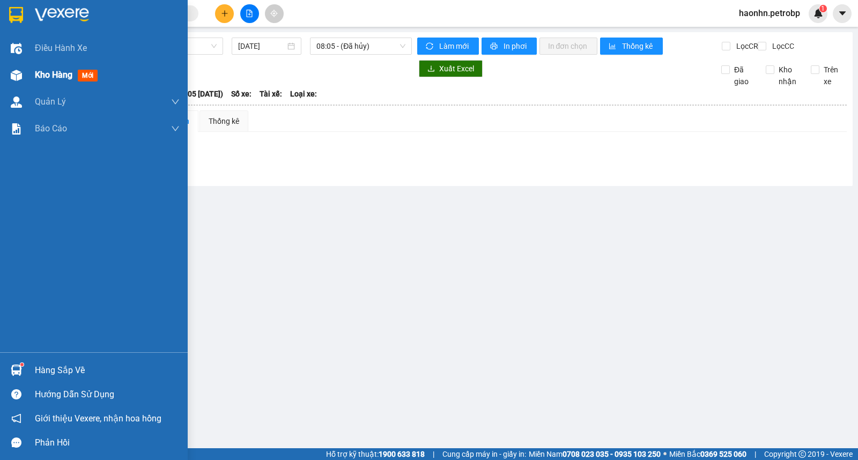
click at [31, 86] on div "Kho hàng mới" at bounding box center [94, 75] width 188 height 27
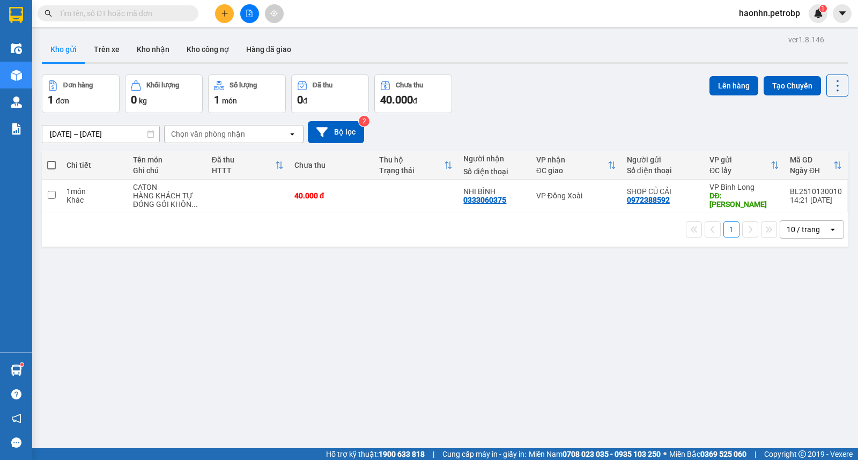
click at [245, 18] on button at bounding box center [249, 13] width 19 height 19
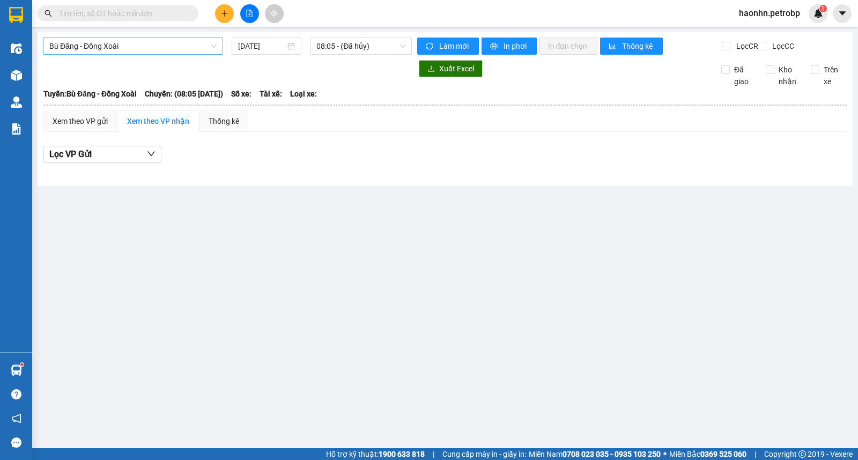
click at [167, 49] on span "Bù Đăng - Đồng Xoài" at bounding box center [132, 46] width 167 height 16
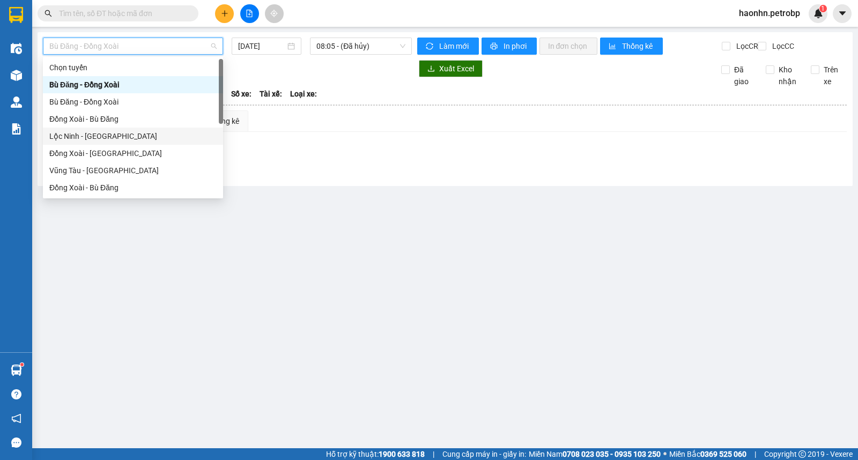
click at [103, 138] on div "Lộc Ninh - [GEOGRAPHIC_DATA]" at bounding box center [132, 136] width 167 height 12
type input "[DATE]"
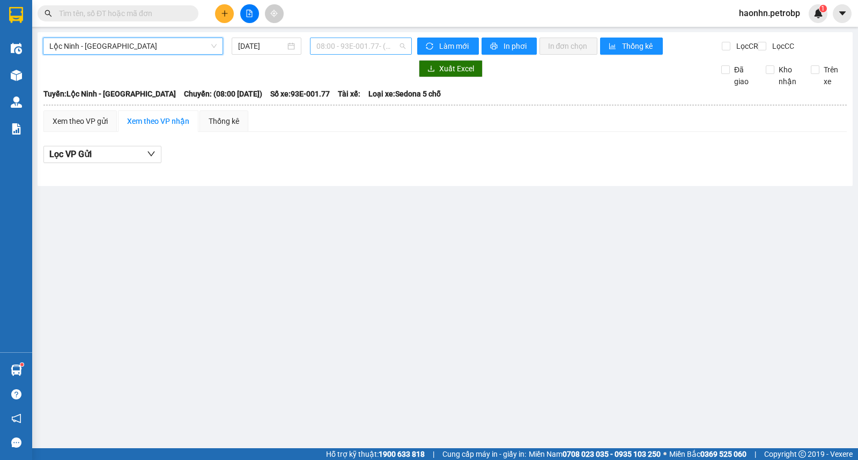
click at [325, 48] on span "08:00 - 93E-001.77 - (Đã hủy)" at bounding box center [360, 46] width 88 height 16
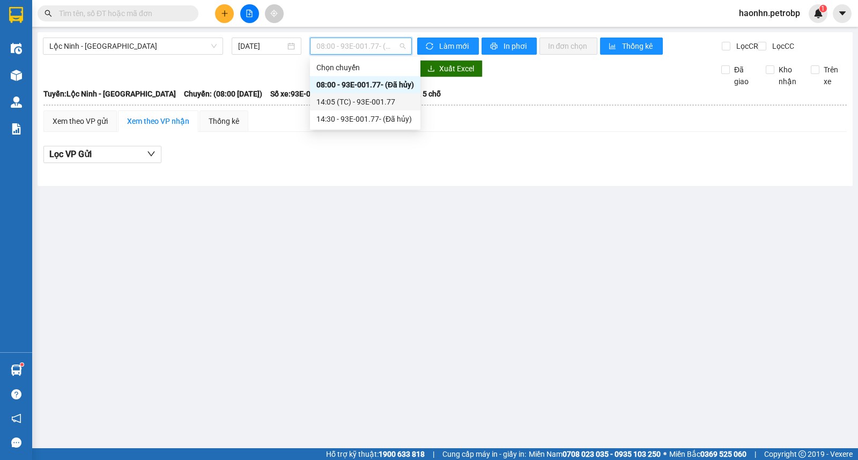
click at [345, 99] on div "14:05 (TC) - 93E-001.77" at bounding box center [365, 102] width 98 height 12
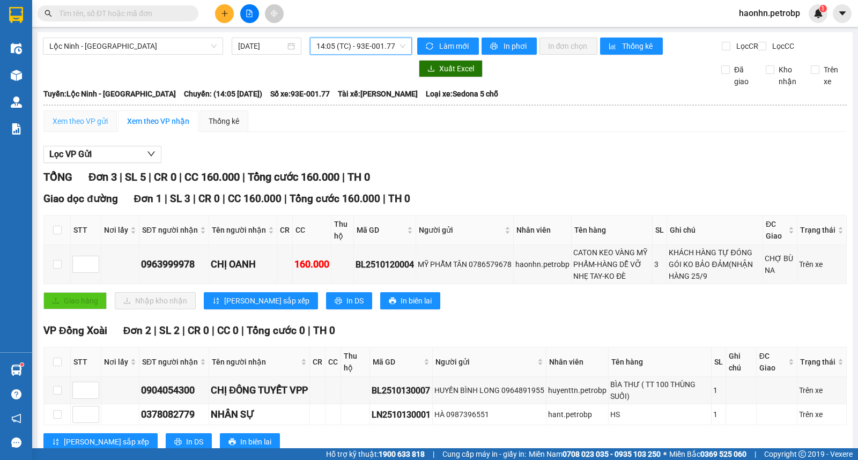
click at [76, 132] on div "Xem theo VP gửi" at bounding box center [79, 120] width 73 height 21
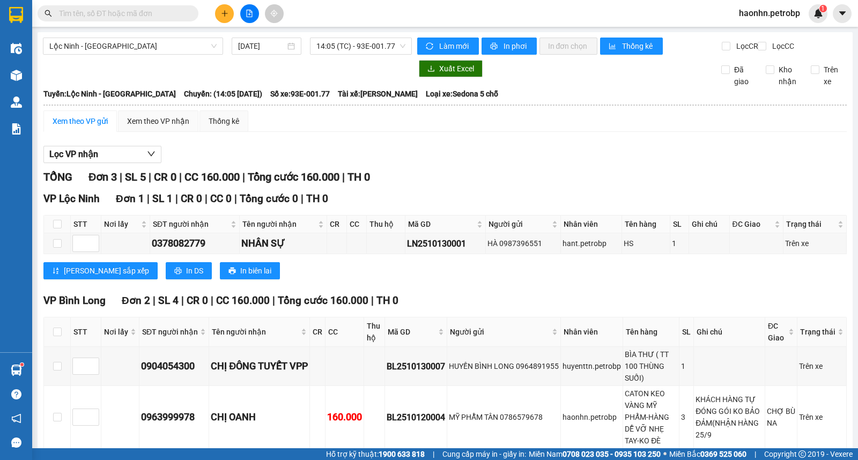
scroll to position [65, 0]
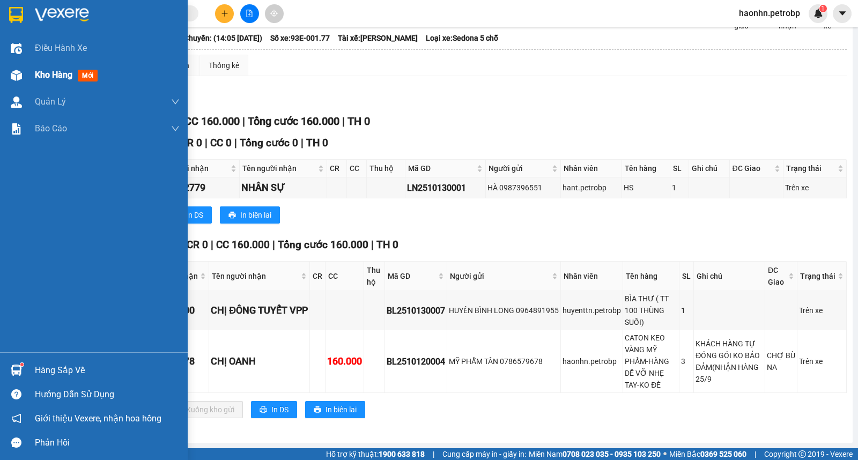
click at [25, 83] on div "Kho hàng mới" at bounding box center [94, 75] width 188 height 27
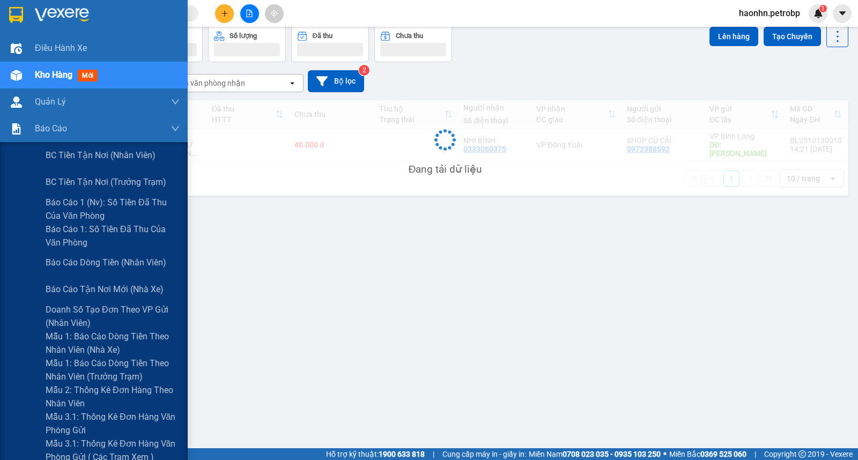
scroll to position [49, 0]
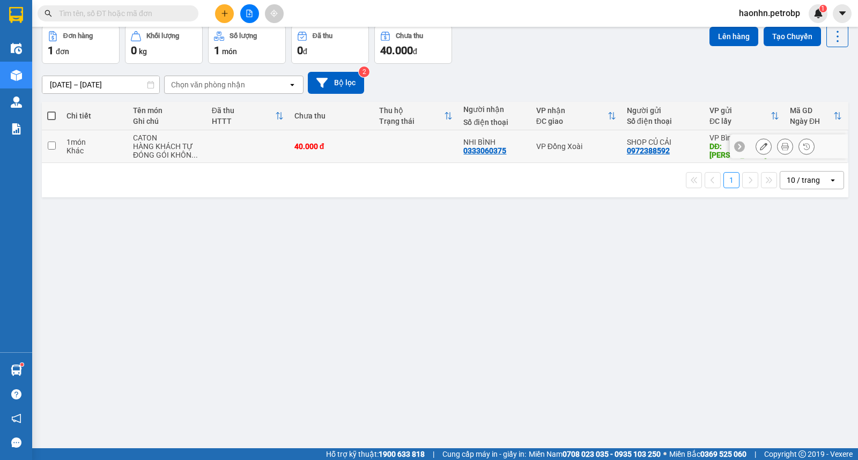
click at [554, 153] on td "VP Đồng Xoài" at bounding box center [576, 146] width 91 height 33
checkbox input "true"
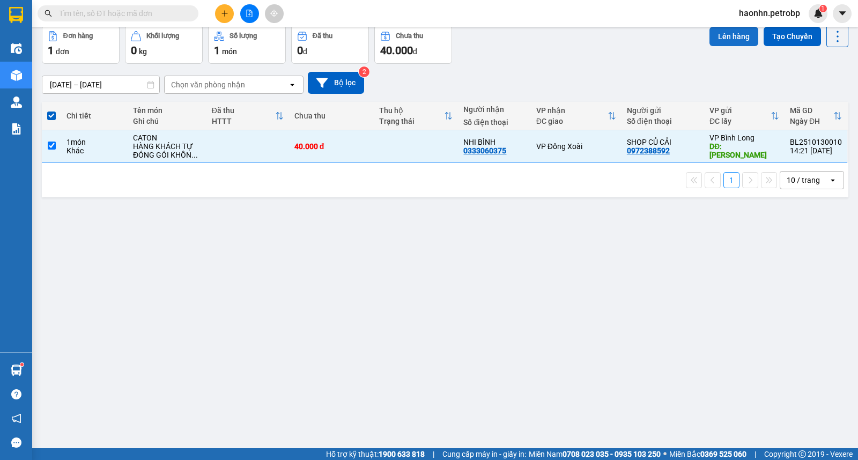
click at [709, 40] on button "Lên hàng" at bounding box center [733, 36] width 49 height 19
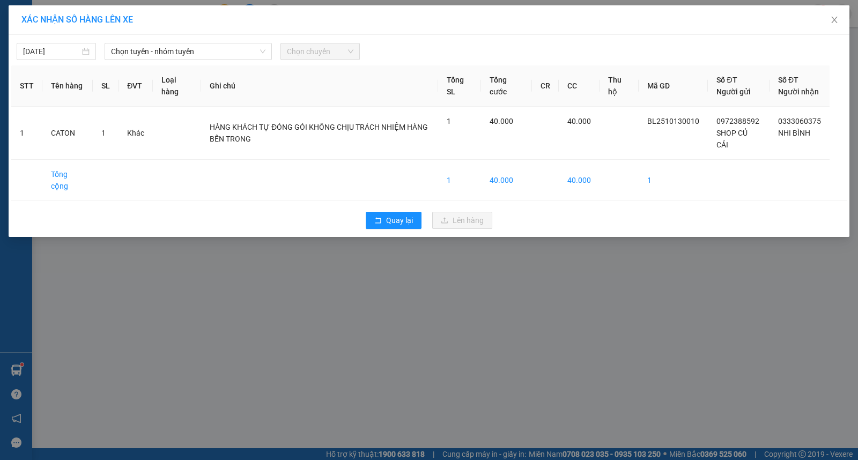
click at [218, 62] on div "[DATE] Chọn tuyến - nhóm tuyến Chọn chuyến STT Tên hàng SL ĐVT Loại hàng Ghi ch…" at bounding box center [429, 136] width 840 height 202
click at [217, 57] on span "Chọn tuyến - nhóm tuyến" at bounding box center [188, 51] width 154 height 16
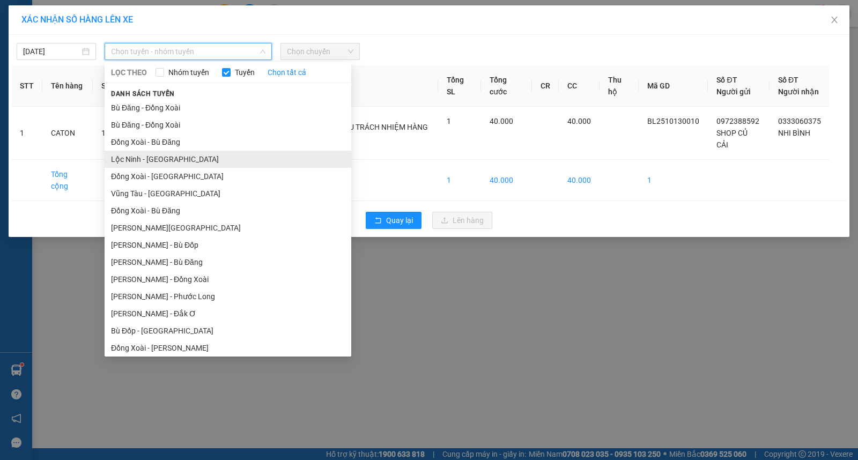
click at [154, 159] on li "Lộc Ninh - [GEOGRAPHIC_DATA]" at bounding box center [228, 159] width 247 height 17
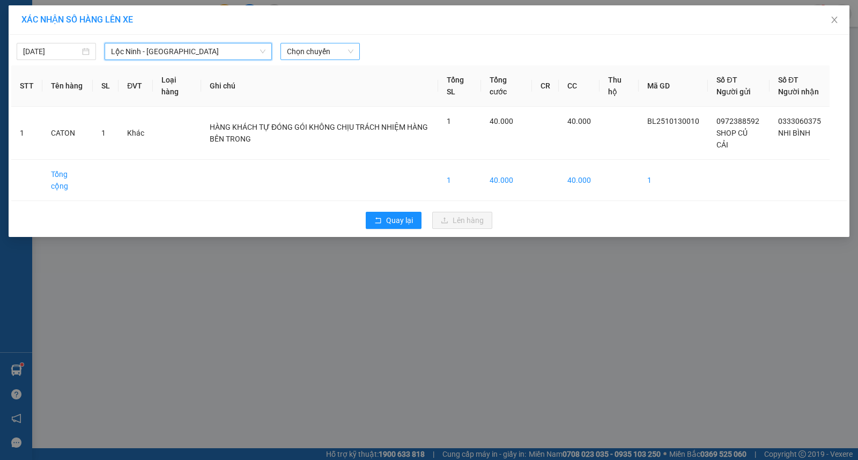
click at [347, 56] on span "Chọn chuyến" at bounding box center [320, 51] width 66 height 16
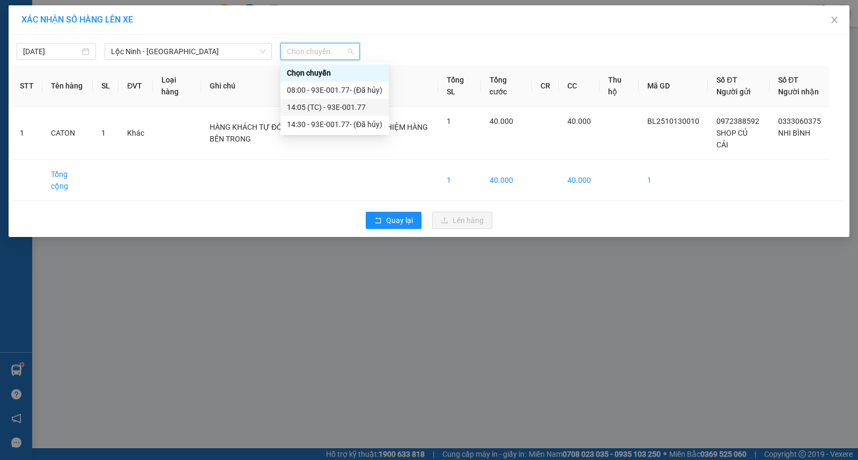
click at [334, 111] on div "14:05 (TC) - 93E-001.77" at bounding box center [334, 107] width 95 height 12
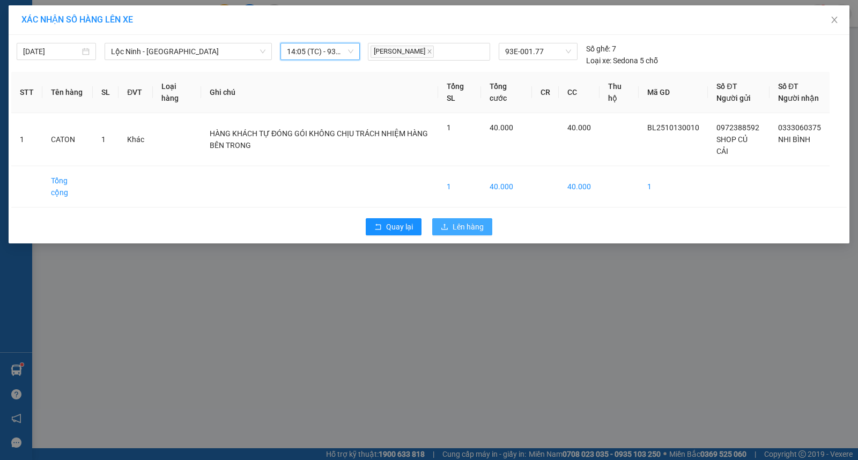
click at [460, 233] on span "Lên hàng" at bounding box center [467, 227] width 31 height 12
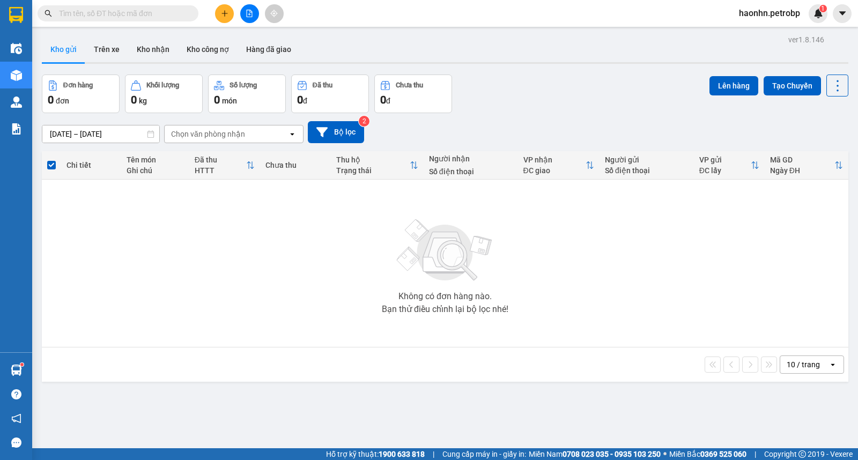
click at [249, 18] on button at bounding box center [249, 13] width 19 height 19
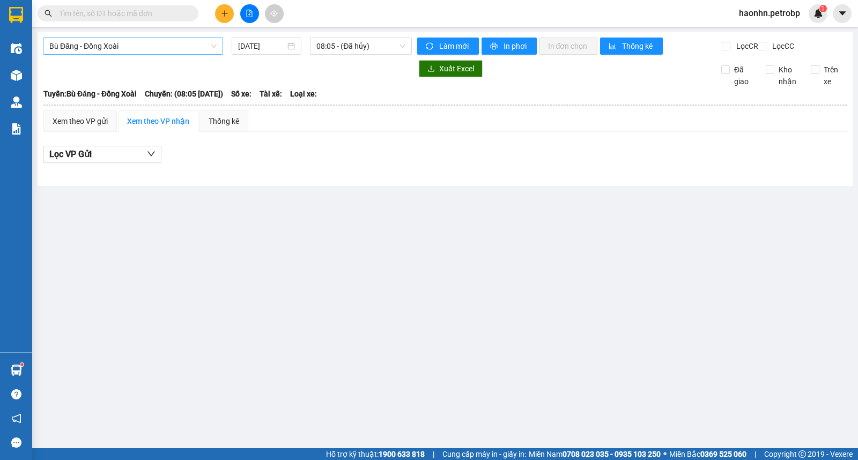
click at [199, 50] on span "Bù Đăng - Đồng Xoài" at bounding box center [132, 46] width 167 height 16
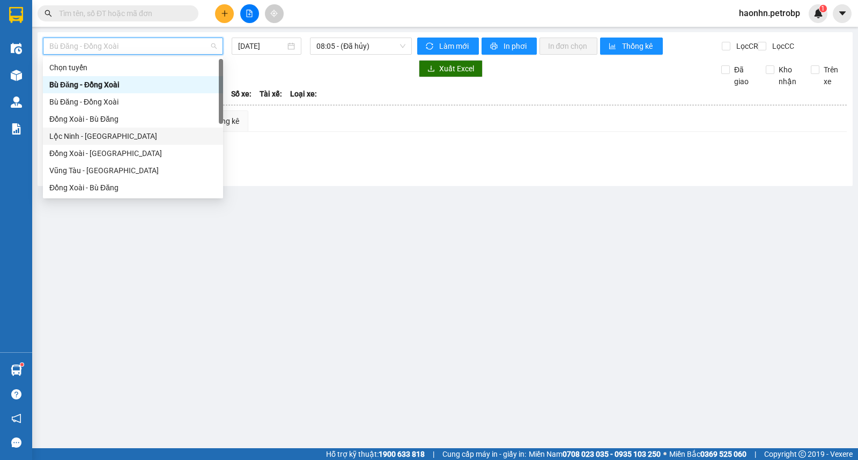
click at [139, 133] on div "Lộc Ninh - [GEOGRAPHIC_DATA]" at bounding box center [132, 136] width 167 height 12
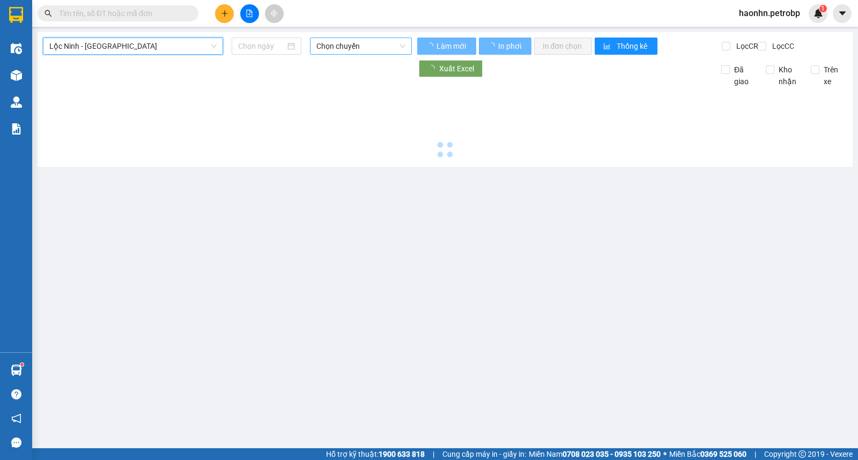
type input "[DATE]"
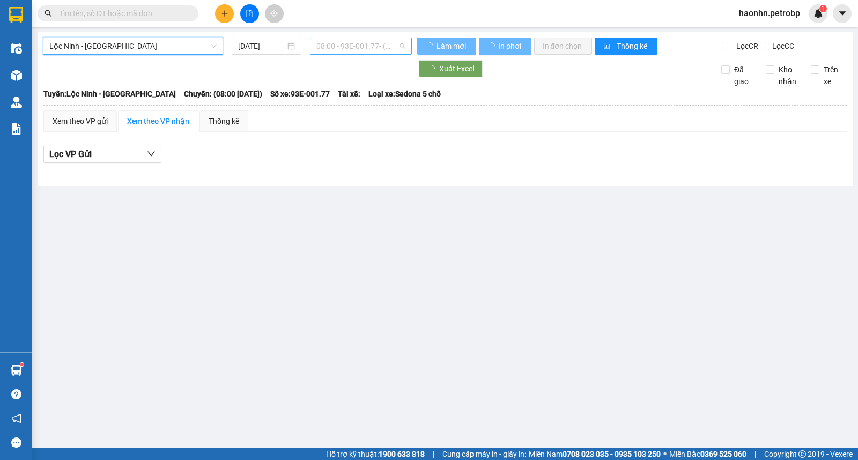
click at [370, 46] on span "08:00 - 93E-001.77 - (Đã hủy)" at bounding box center [360, 46] width 88 height 16
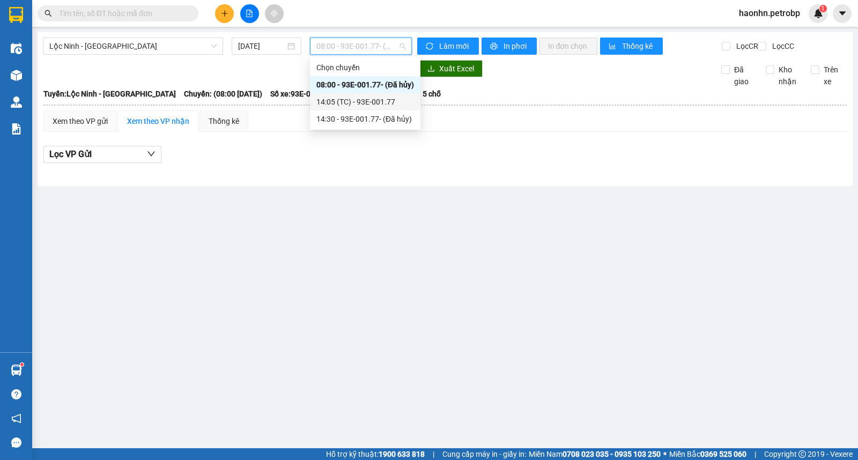
click at [367, 103] on div "14:05 (TC) - 93E-001.77" at bounding box center [365, 102] width 98 height 12
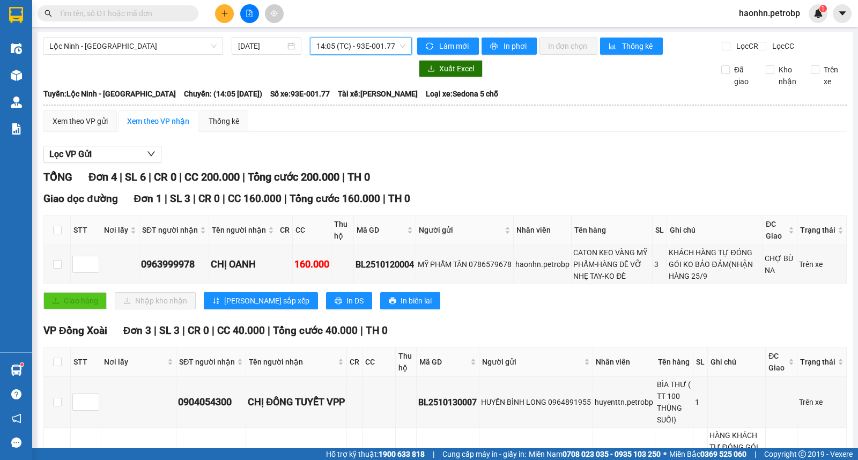
scroll to position [139, 0]
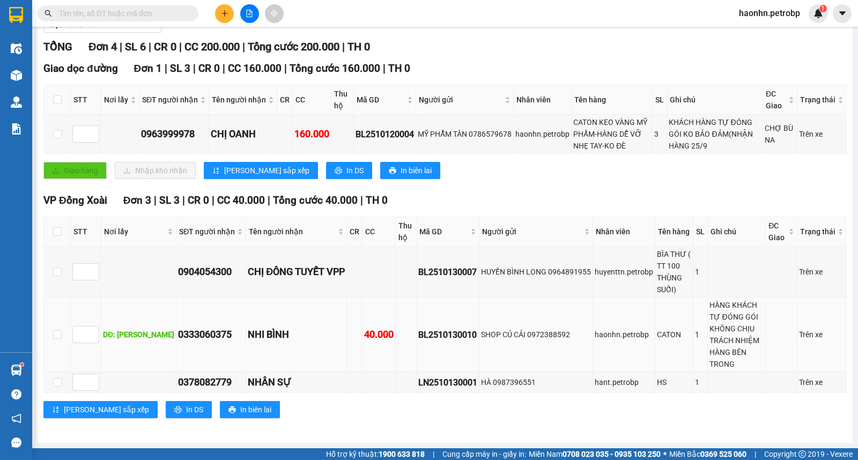
click at [461, 337] on div "BL2510130010" at bounding box center [447, 334] width 59 height 13
copy div "BL2510130010"
click at [163, 9] on input "text" at bounding box center [122, 14] width 126 height 12
paste input "BL2510130010"
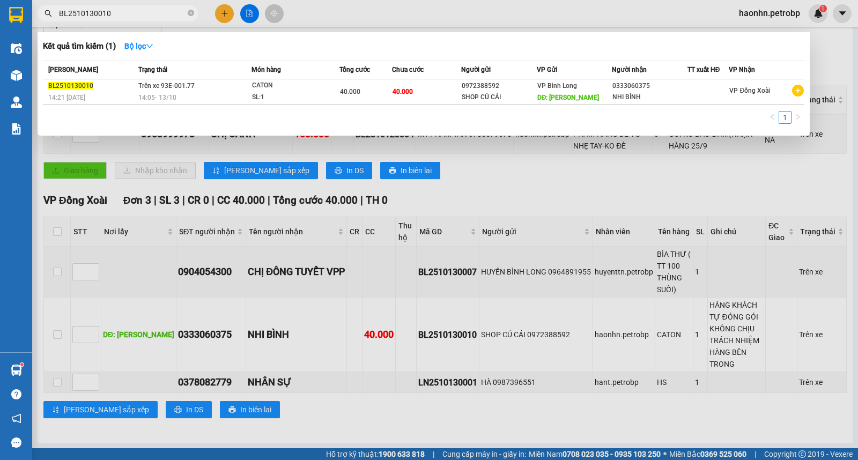
type input "BL2510130010"
click at [211, 78] on th "Trạng thái" at bounding box center [194, 70] width 116 height 19
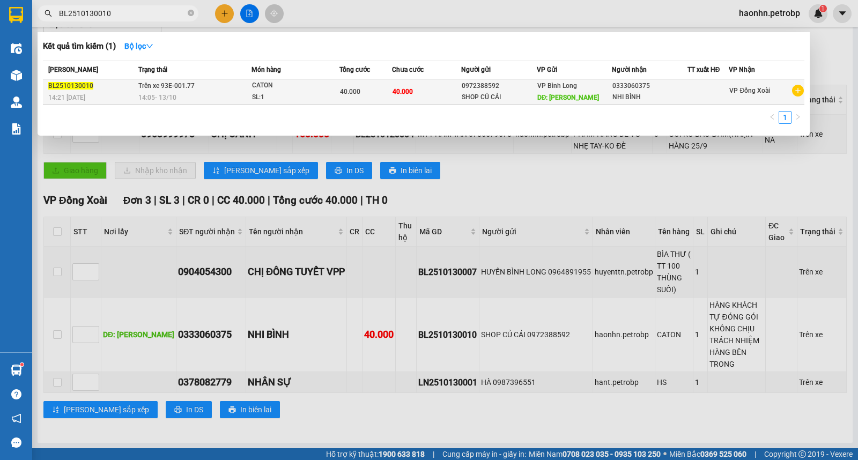
click at [220, 84] on td "Trên xe 93E-001.77 14:05 [DATE]" at bounding box center [194, 91] width 116 height 25
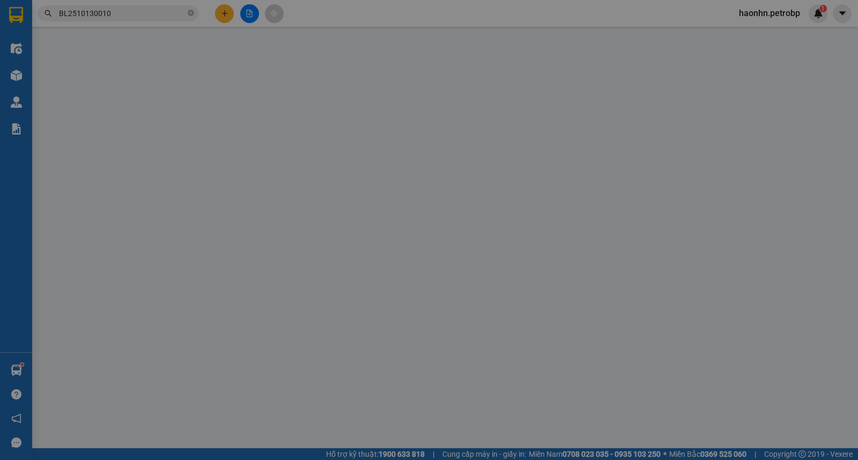
type input "0972388592"
type input "[PERSON_NAME]"
type input "0333060375"
type input "40.000"
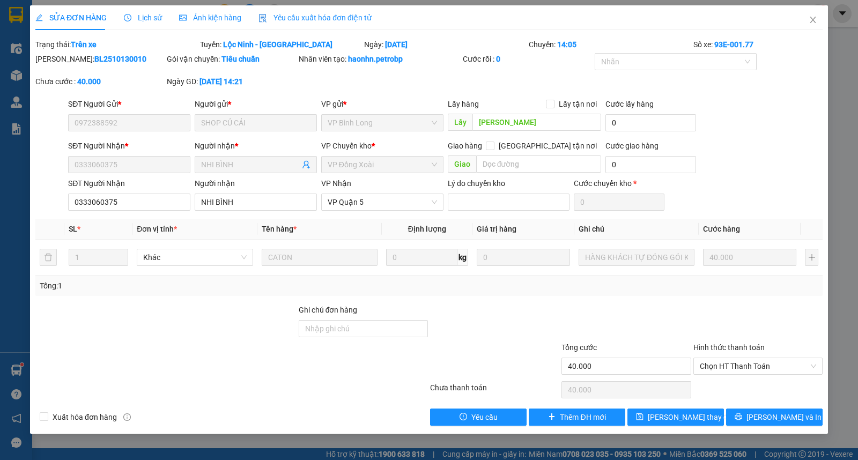
click at [146, 19] on span "Lịch sử" at bounding box center [143, 17] width 38 height 9
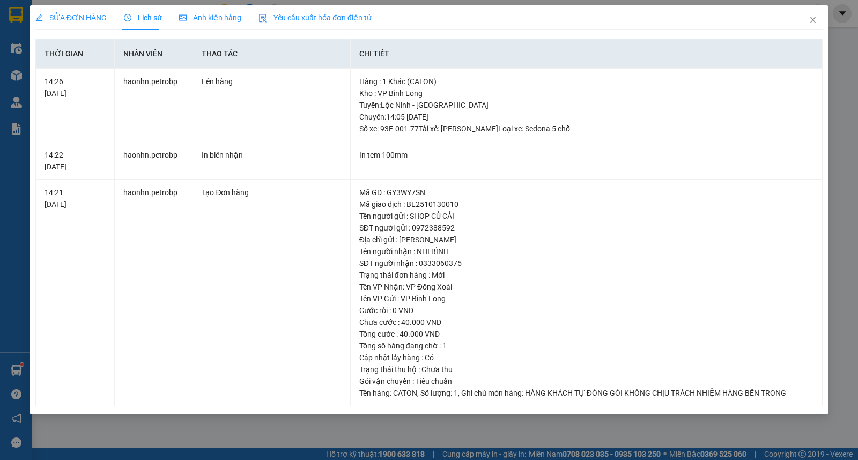
click at [73, 19] on span "SỬA ĐƠN HÀNG" at bounding box center [70, 17] width 71 height 9
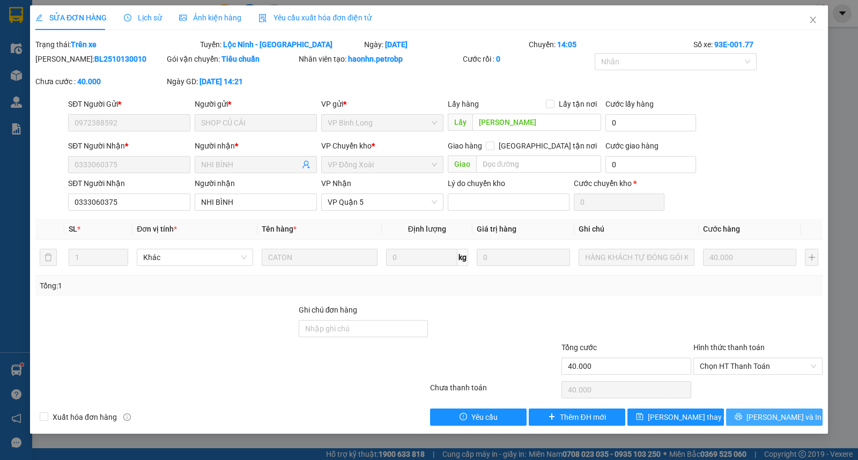
click at [747, 416] on button "[PERSON_NAME] và In" at bounding box center [774, 416] width 96 height 17
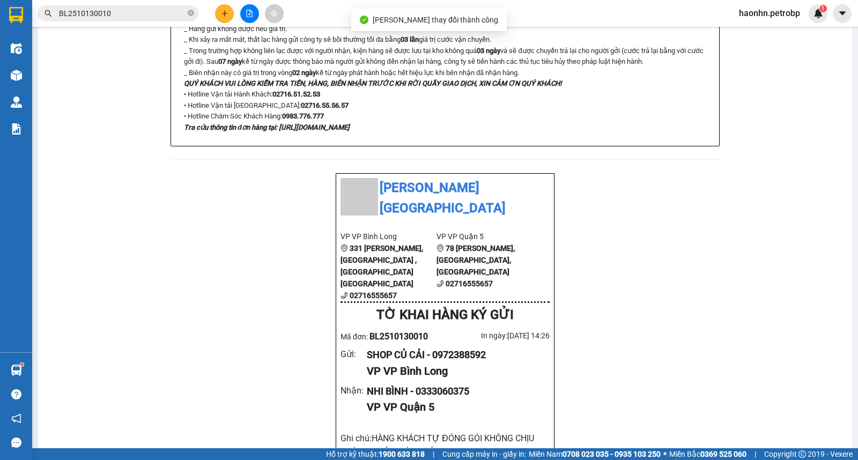
scroll to position [595, 0]
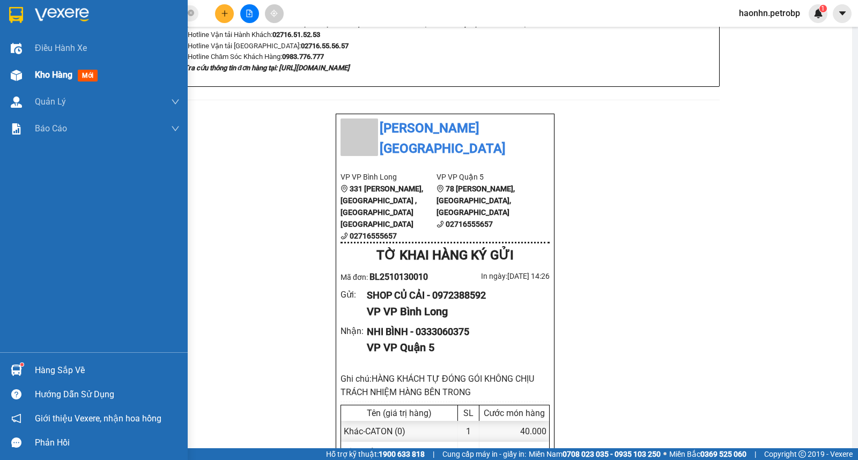
click at [36, 72] on span "Kho hàng" at bounding box center [54, 75] width 38 height 10
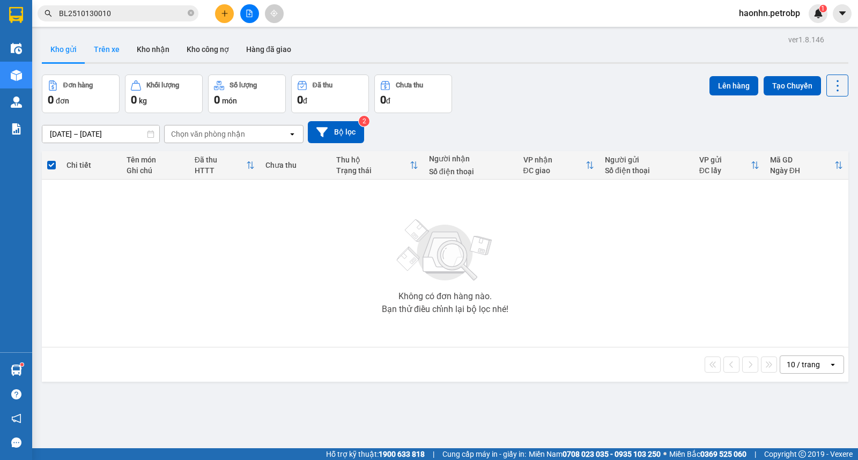
click at [115, 52] on button "Trên xe" at bounding box center [106, 49] width 43 height 26
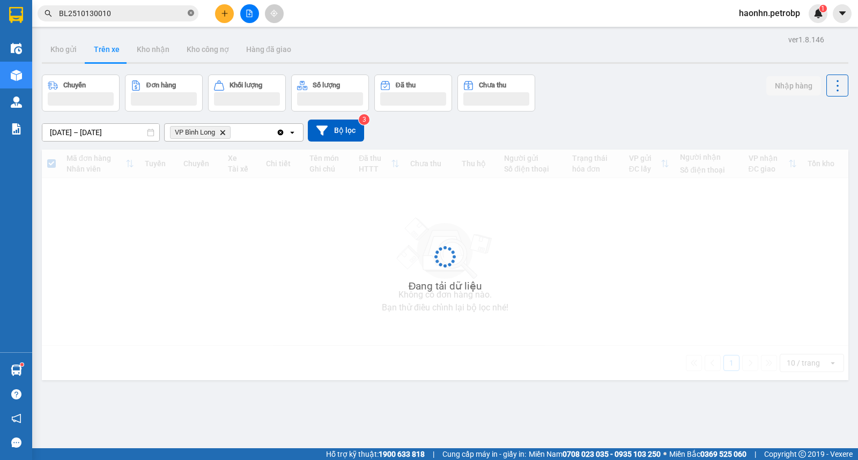
click at [193, 11] on icon "close-circle" at bounding box center [191, 13] width 6 height 6
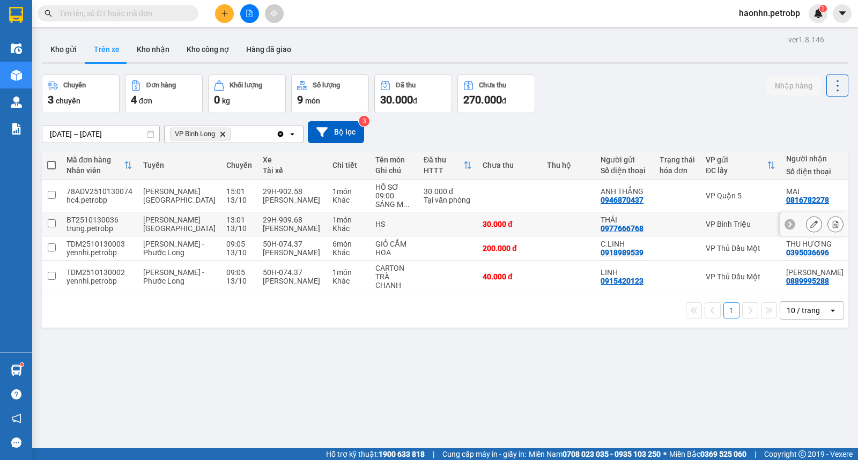
click at [438, 222] on td at bounding box center [447, 224] width 59 height 24
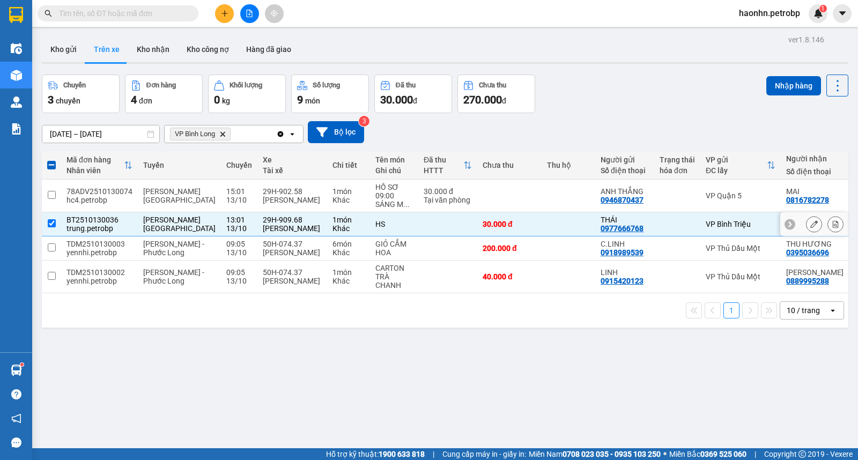
click at [418, 229] on td at bounding box center [447, 224] width 59 height 24
checkbox input "false"
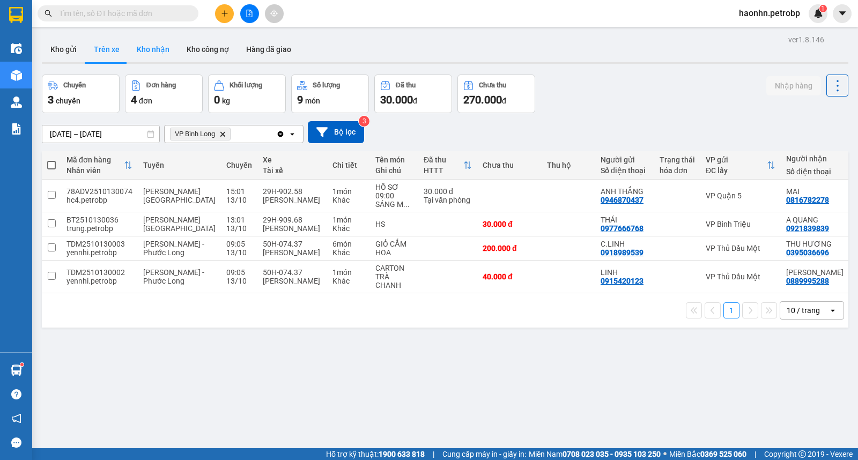
click at [154, 43] on button "Kho nhận" at bounding box center [153, 49] width 50 height 26
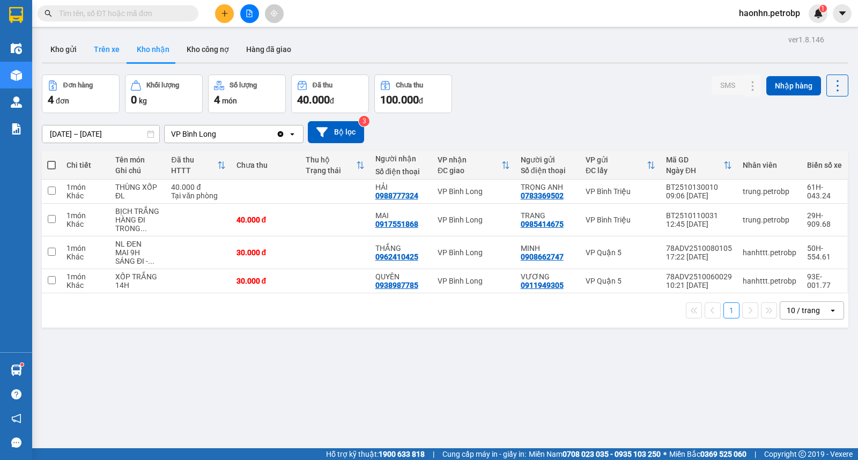
click at [119, 57] on button "Trên xe" at bounding box center [106, 49] width 43 height 26
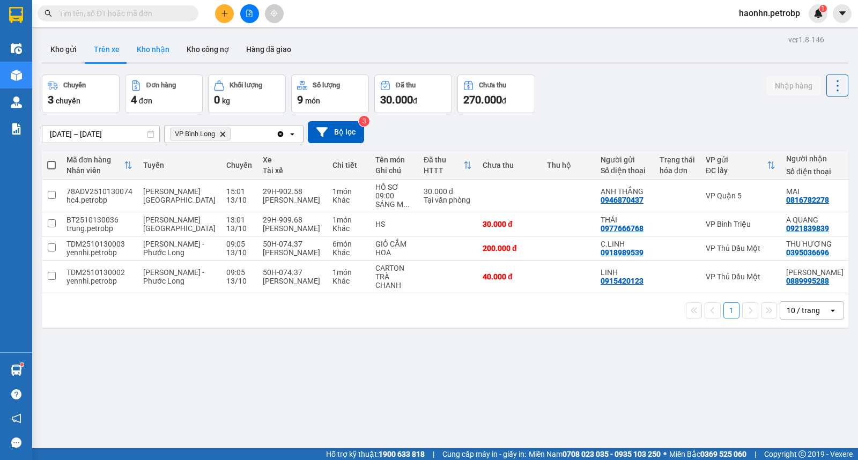
click at [140, 54] on button "Kho nhận" at bounding box center [153, 49] width 50 height 26
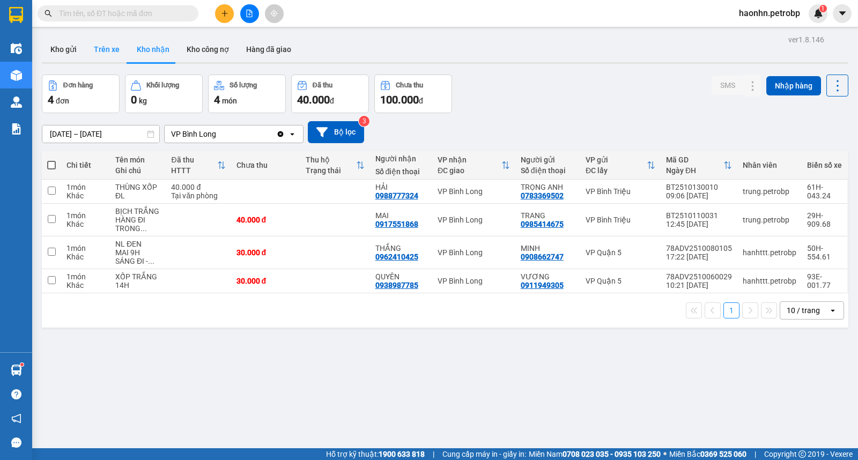
click at [104, 52] on button "Trên xe" at bounding box center [106, 49] width 43 height 26
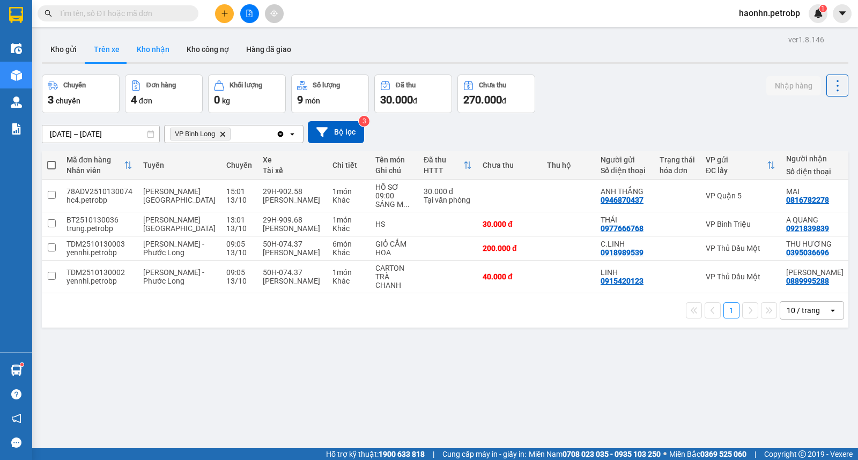
click at [144, 55] on button "Kho nhận" at bounding box center [153, 49] width 50 height 26
type input "[DATE] – [DATE]"
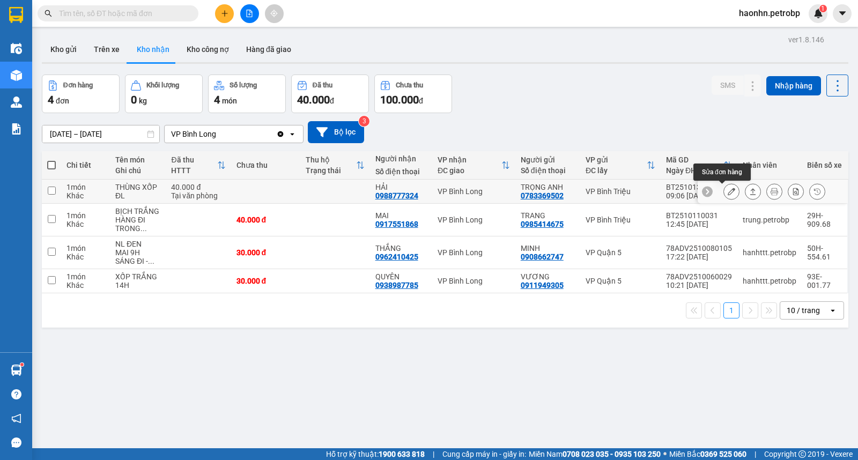
click at [727, 193] on icon at bounding box center [731, 192] width 8 height 8
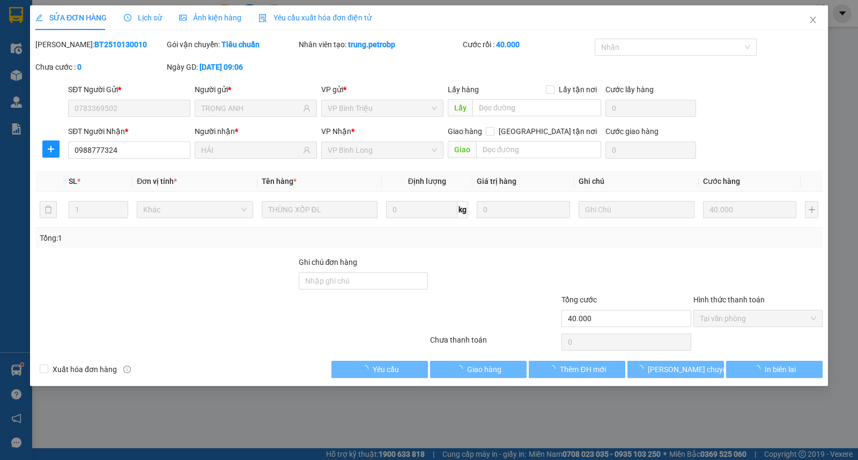
type input "0783369502"
type input "TRỌNG ANH"
type input "0988777324"
type input "HẢI"
type input "40.000"
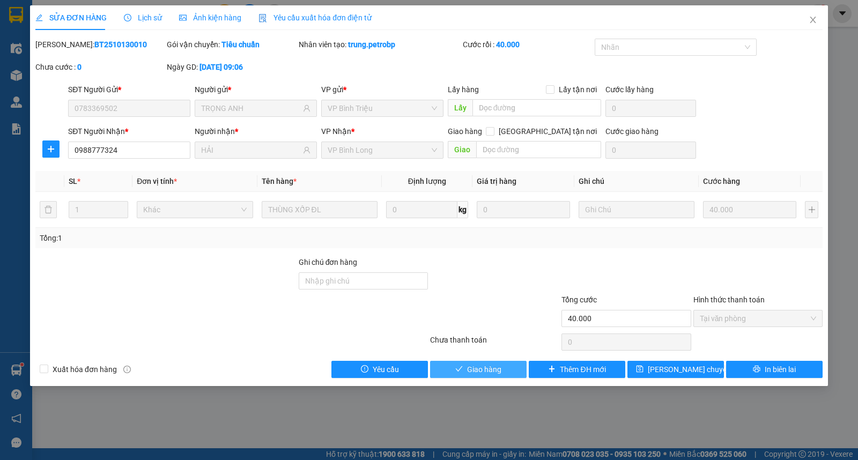
click at [511, 368] on button "Giao hàng" at bounding box center [478, 369] width 96 height 17
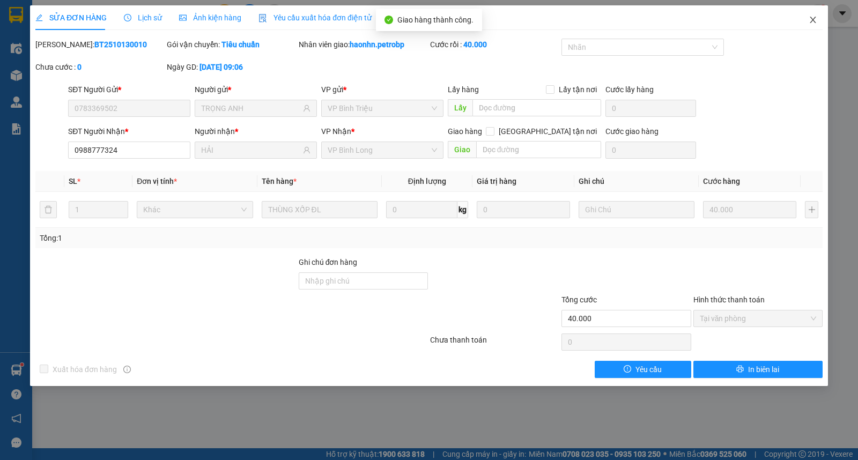
click at [817, 23] on span "Close" at bounding box center [812, 20] width 30 height 30
